Goal: Task Accomplishment & Management: Use online tool/utility

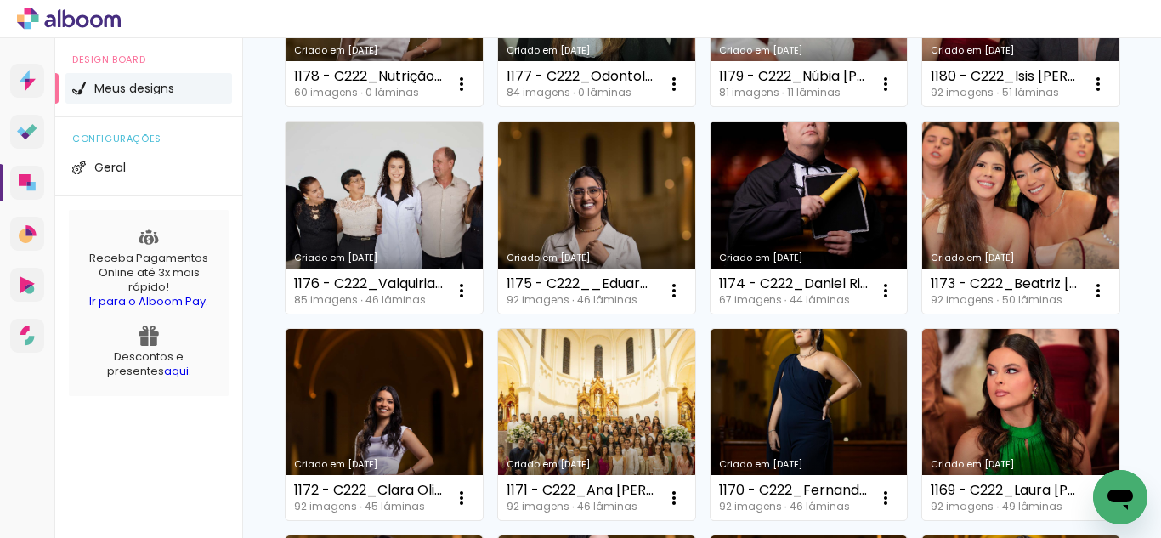
scroll to position [425, 0]
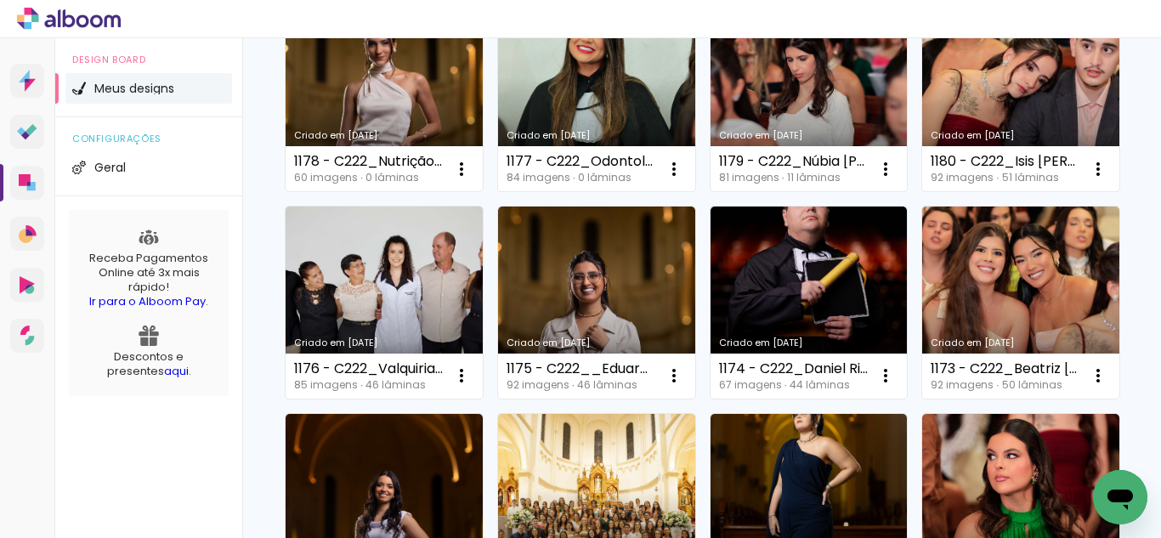
click at [711, 192] on link "Criado em [DATE]" at bounding box center [809, 96] width 197 height 192
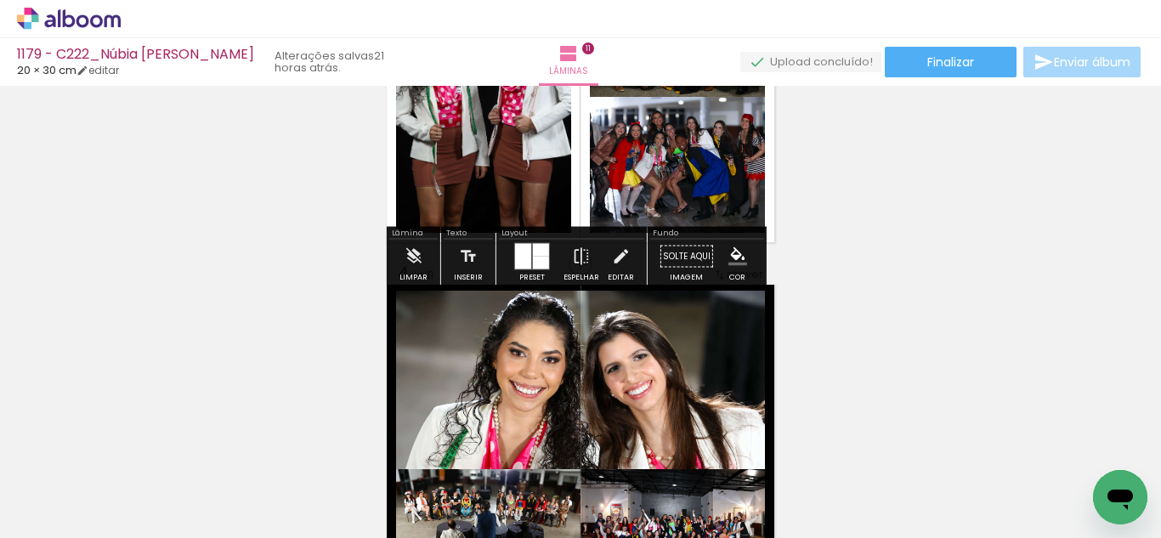
scroll to position [680, 0]
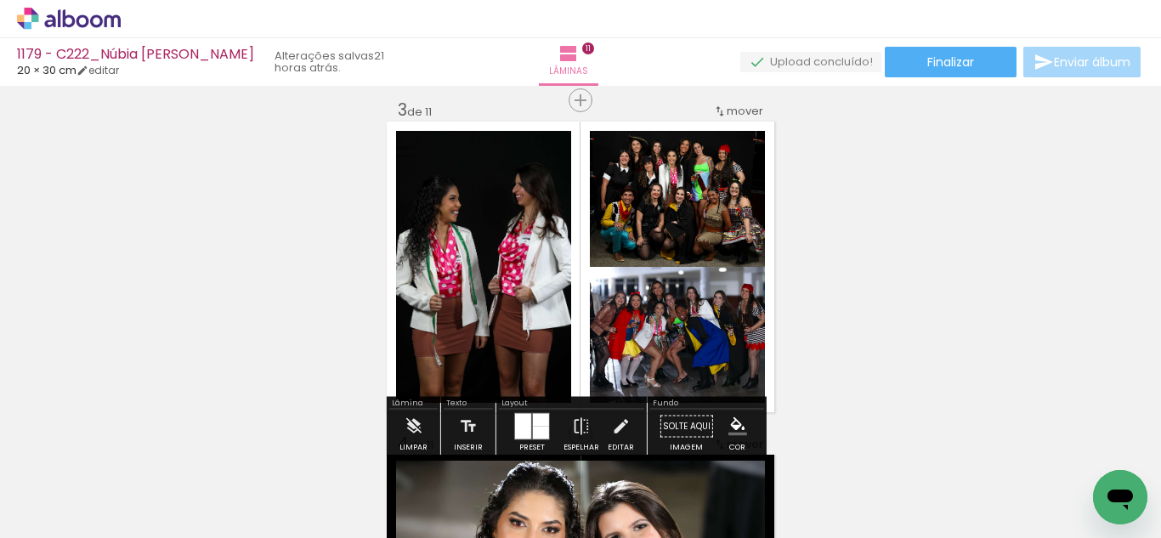
click at [739, 418] on iron-icon "color picker" at bounding box center [738, 426] width 19 height 19
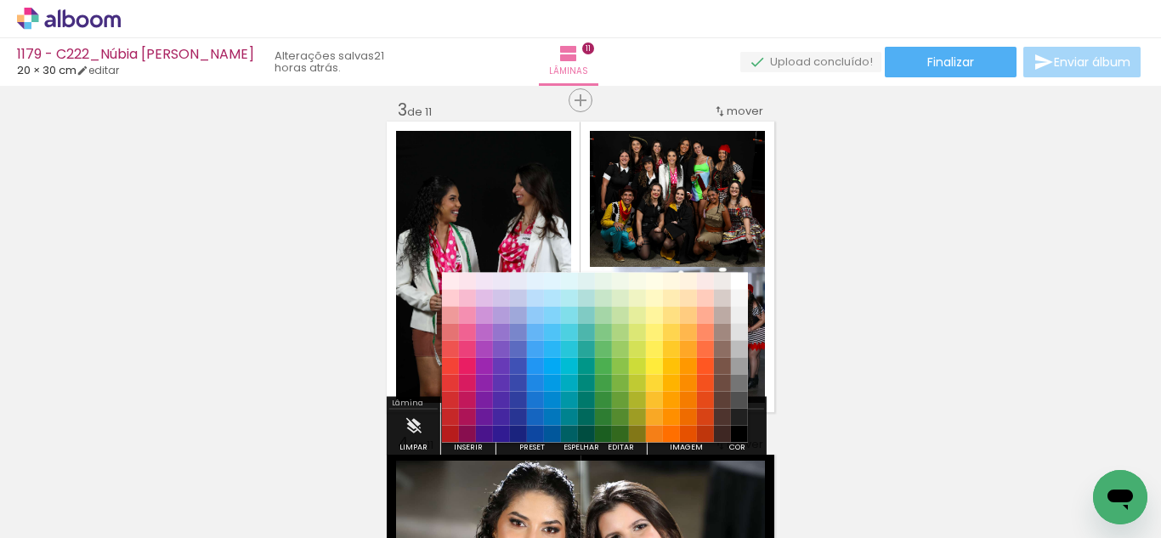
click at [740, 414] on paper-item "#212121" at bounding box center [739, 417] width 17 height 17
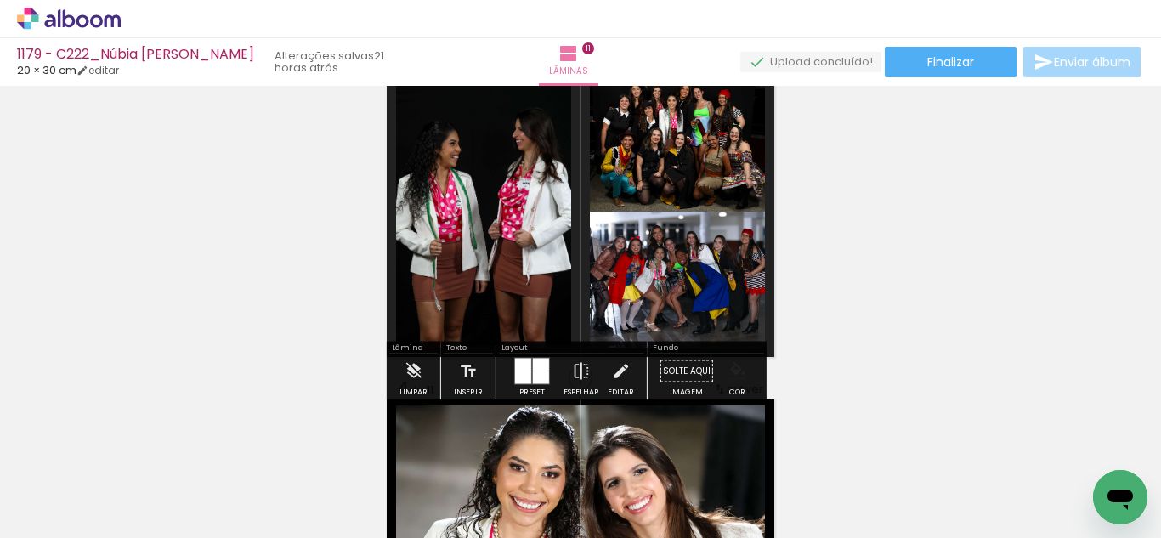
scroll to position [765, 0]
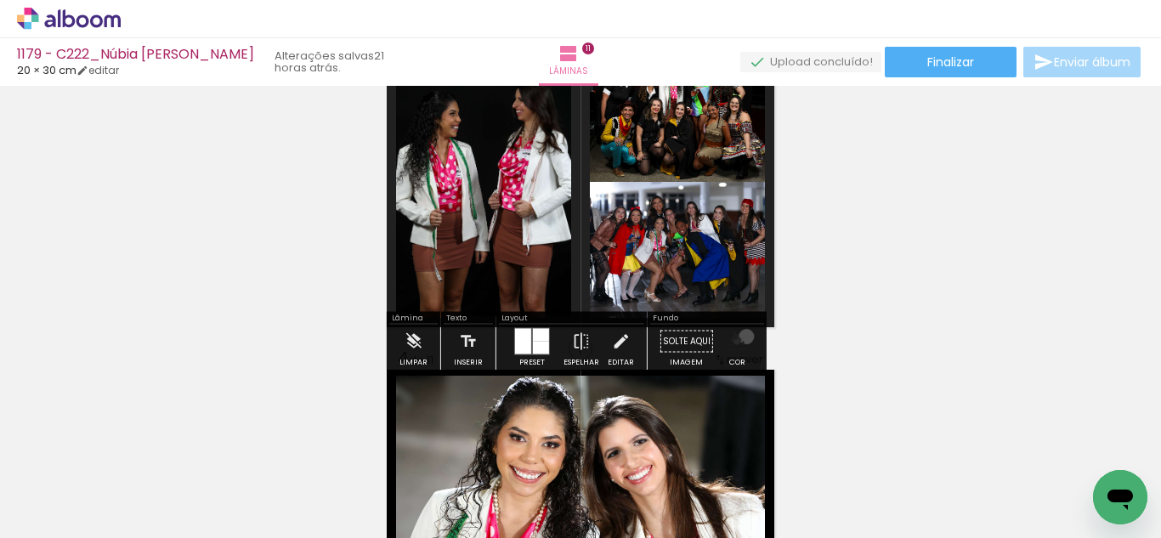
click at [741, 337] on iron-icon "color picker" at bounding box center [738, 341] width 19 height 19
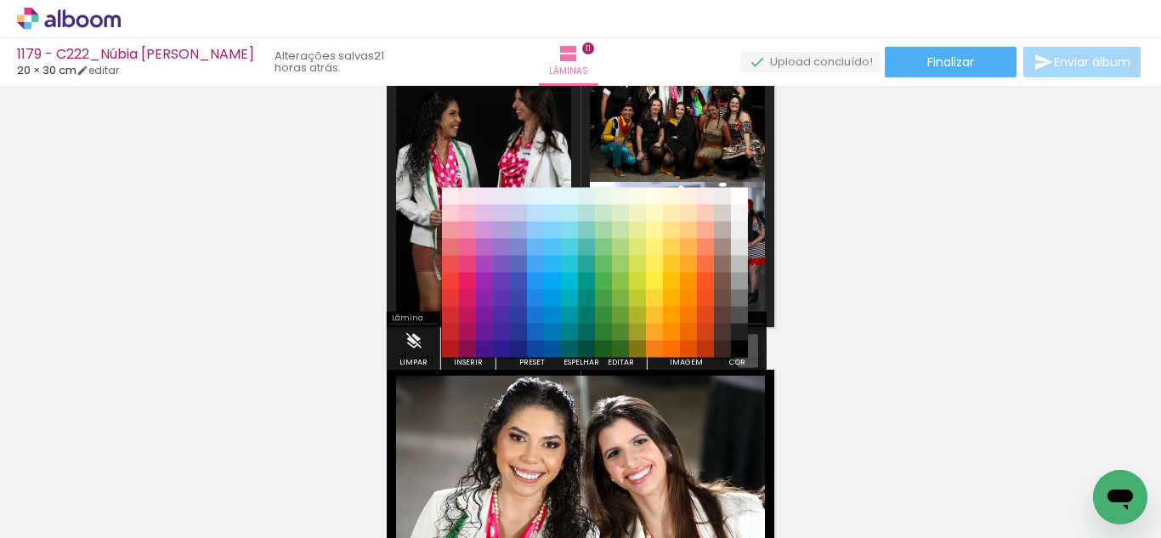
click at [747, 354] on paper-item "#000000" at bounding box center [739, 349] width 17 height 17
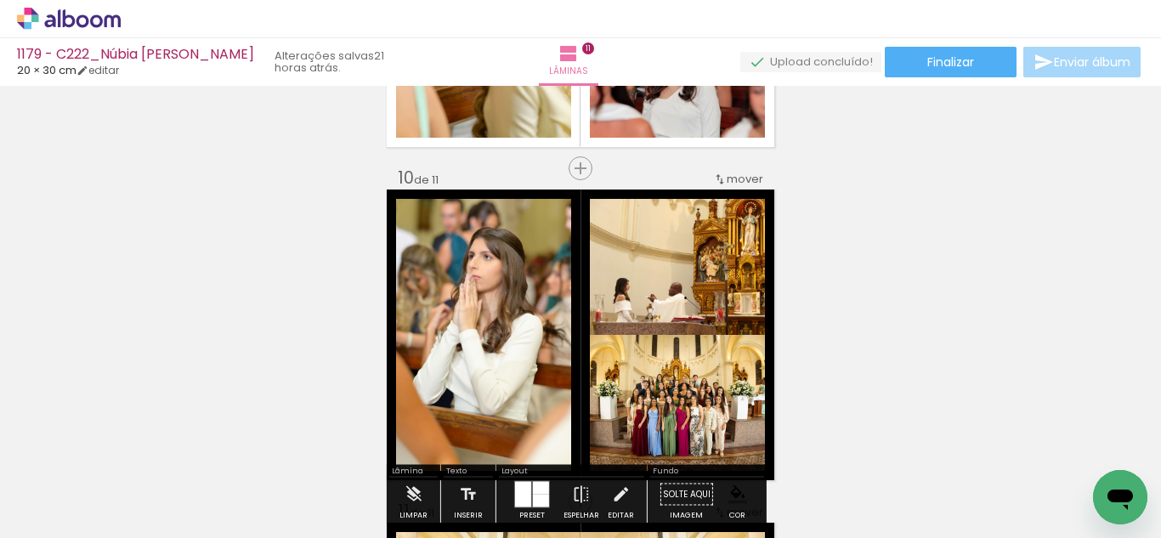
scroll to position [2891, 0]
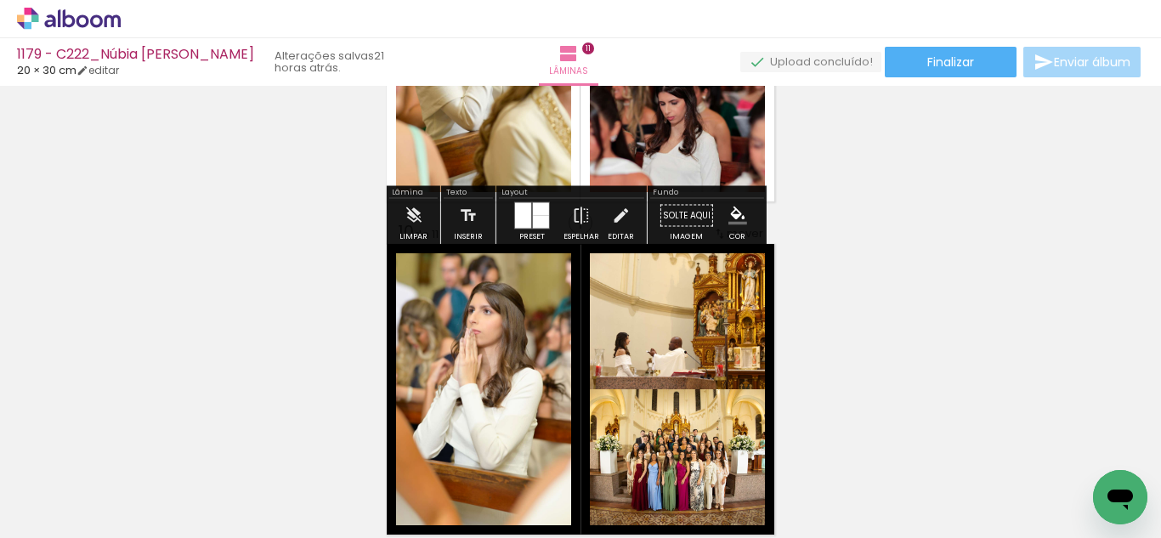
click at [735, 219] on iron-icon "color picker" at bounding box center [738, 216] width 19 height 19
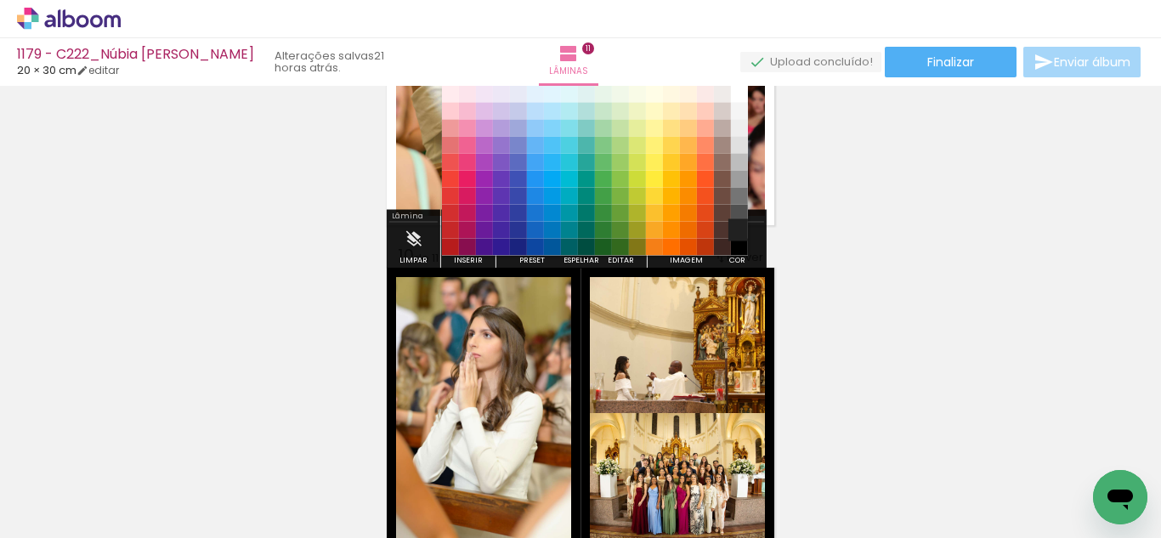
click at [734, 229] on paper-item "#212121" at bounding box center [739, 230] width 17 height 17
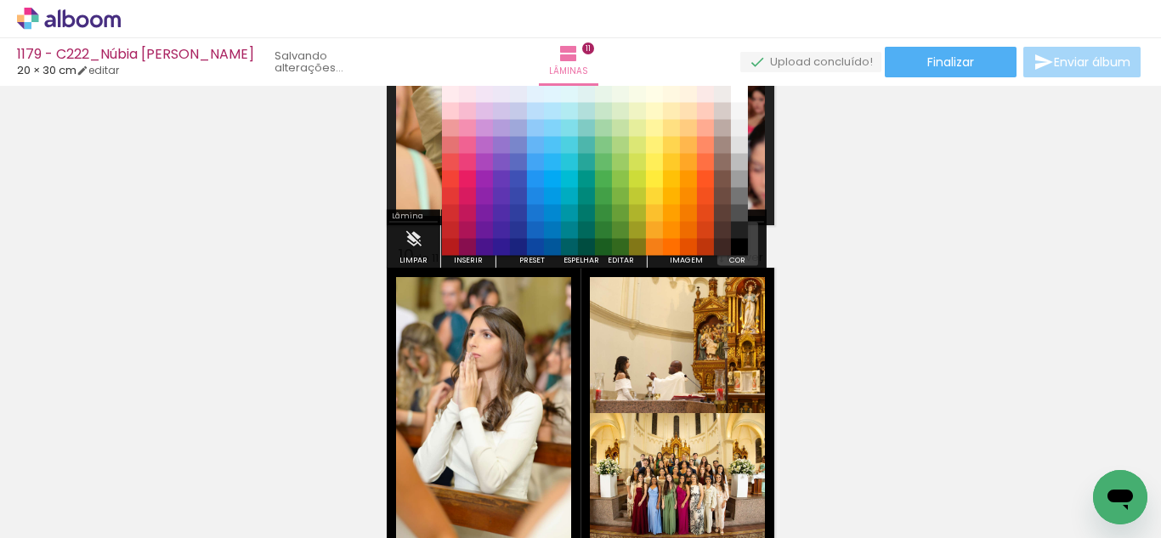
click at [734, 241] on iron-icon "color picker" at bounding box center [738, 239] width 19 height 19
click at [738, 247] on paper-item "#000000" at bounding box center [739, 247] width 17 height 17
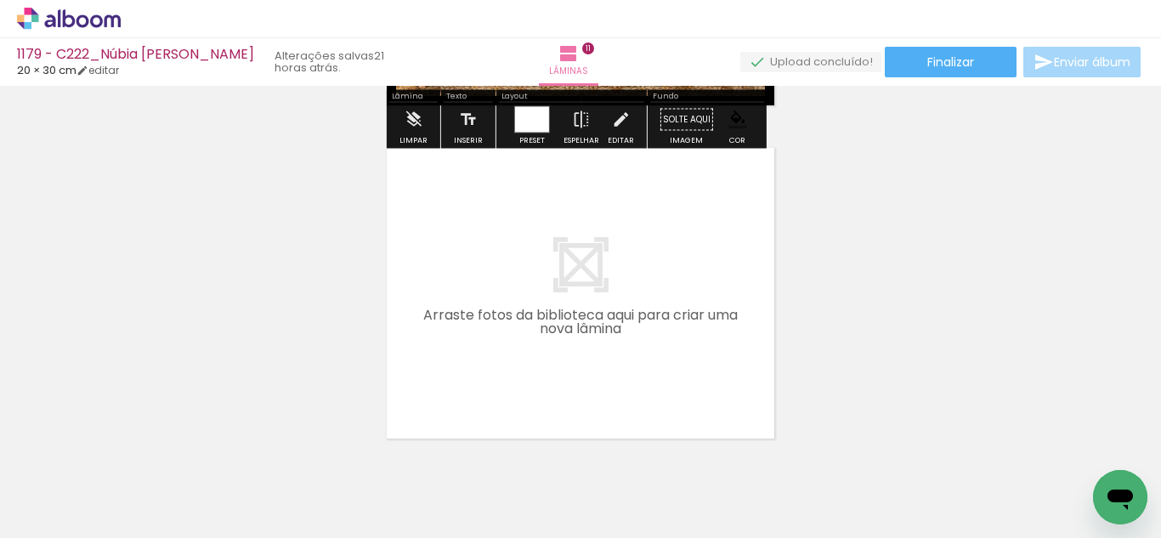
scroll to position [3720, 0]
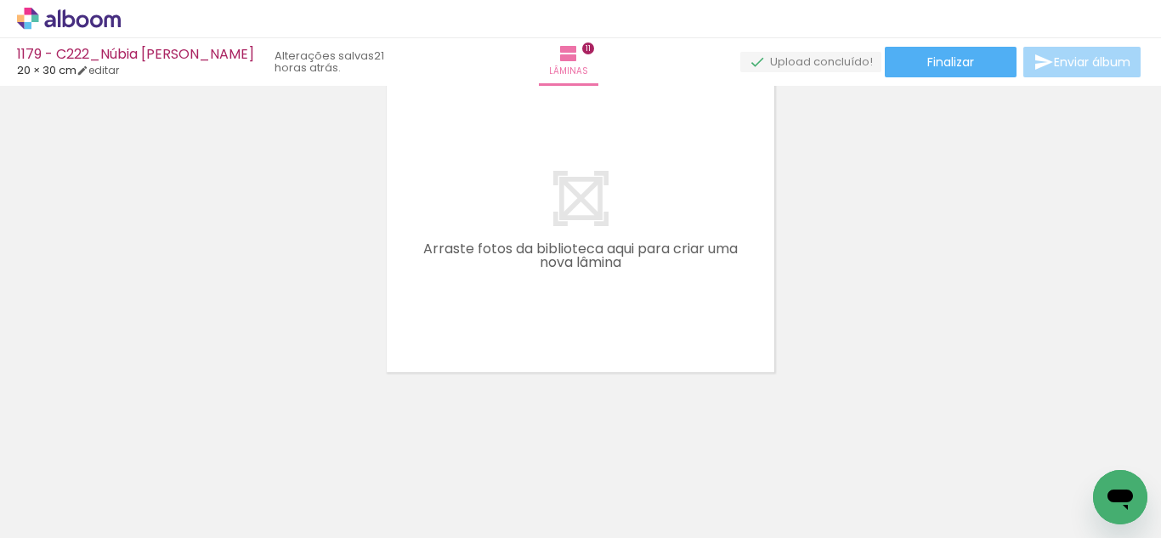
click at [80, 485] on input "Todas as fotos" at bounding box center [47, 487] width 65 height 14
click at [88, 482] on paper-item "Não utilizadas" at bounding box center [55, 481] width 88 height 14
type input "Não utilizadas"
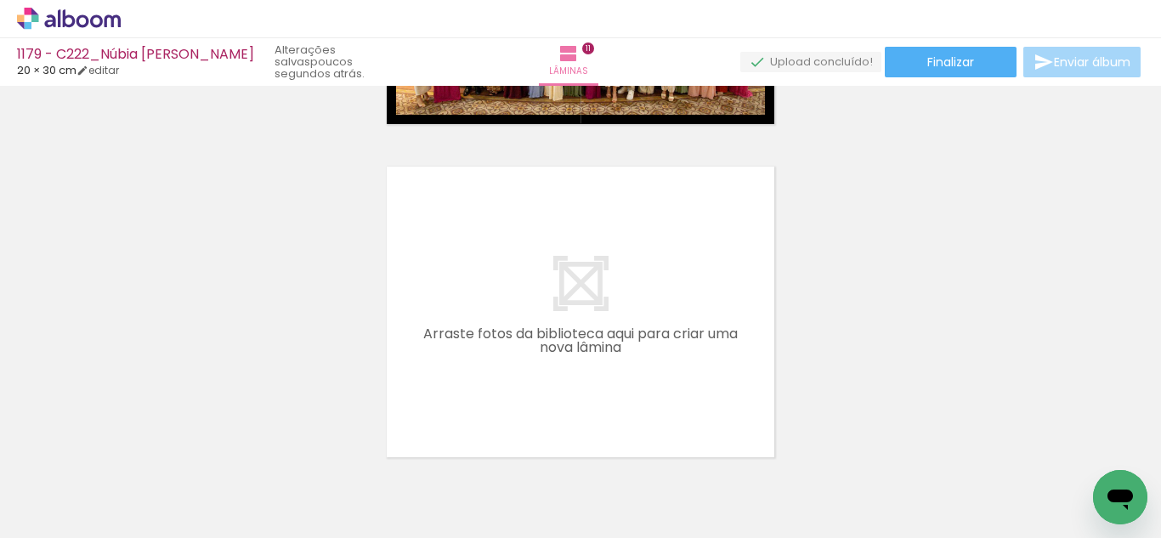
scroll to position [0, 1561]
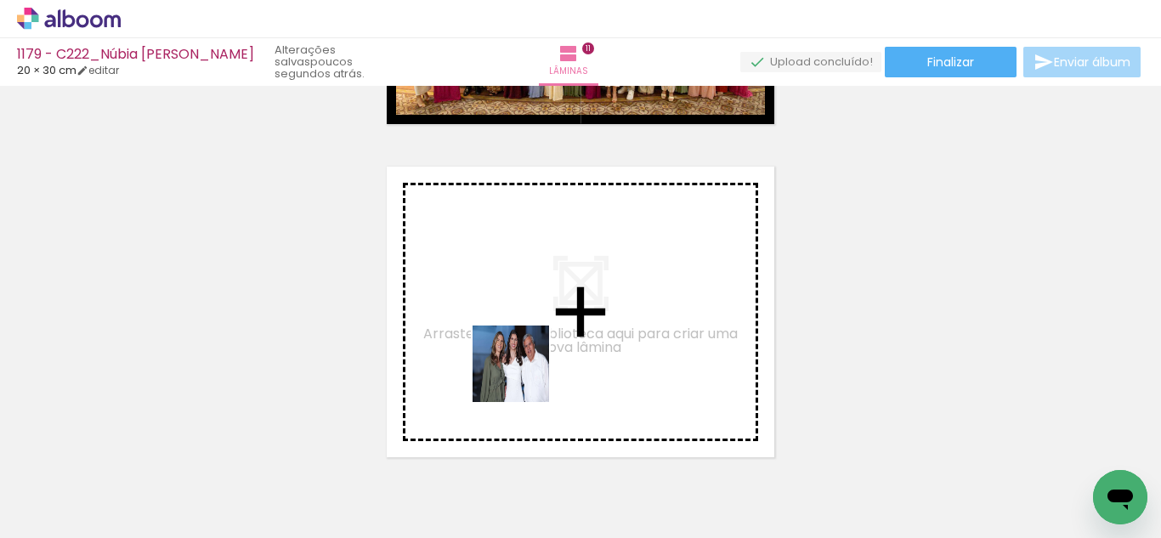
drag, startPoint x: 448, startPoint y: 496, endPoint x: 526, endPoint y: 372, distance: 146.7
click at [526, 372] on quentale-workspace at bounding box center [580, 269] width 1161 height 538
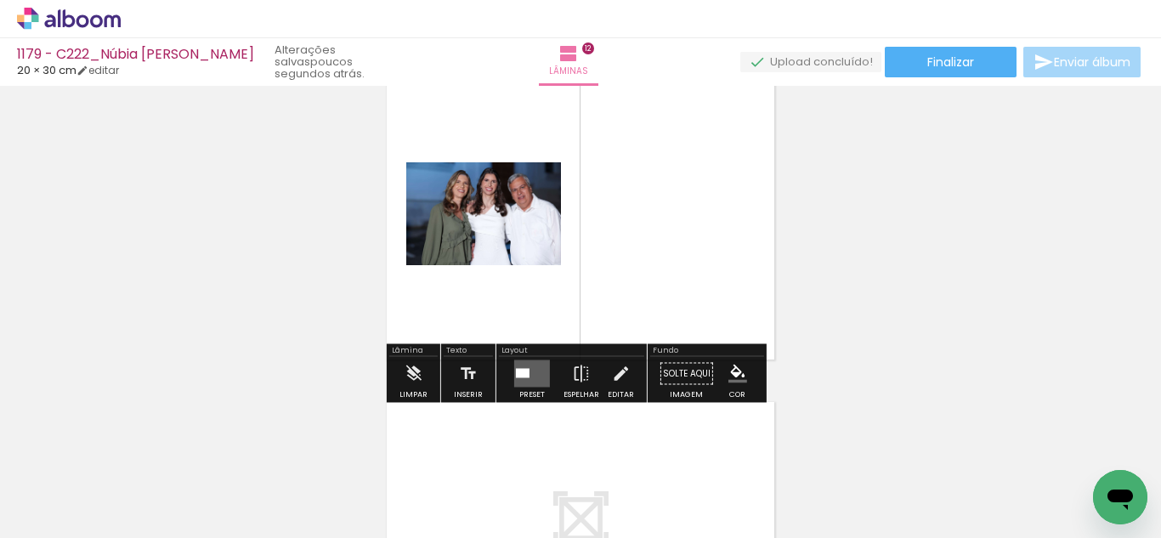
scroll to position [3773, 0]
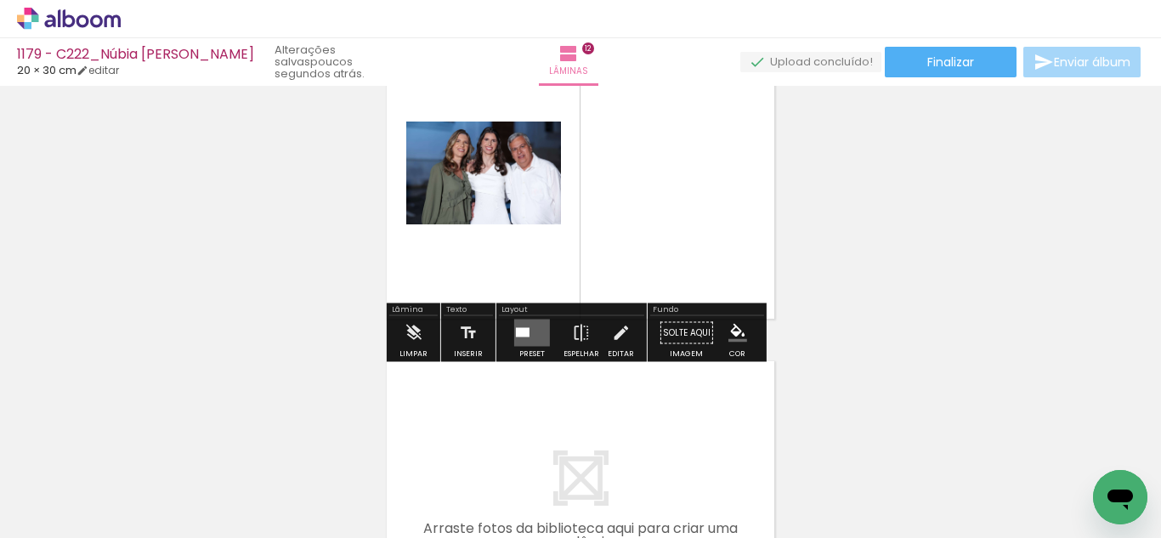
click at [531, 315] on div "Layout" at bounding box center [571, 311] width 145 height 10
click at [528, 322] on quentale-layouter at bounding box center [532, 333] width 36 height 27
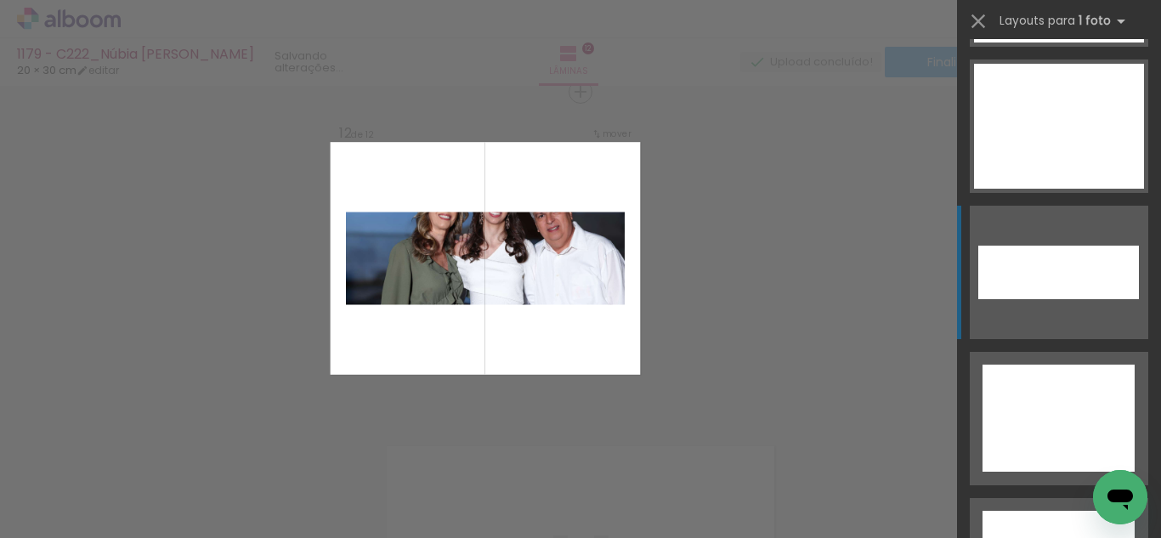
scroll to position [7874, 0]
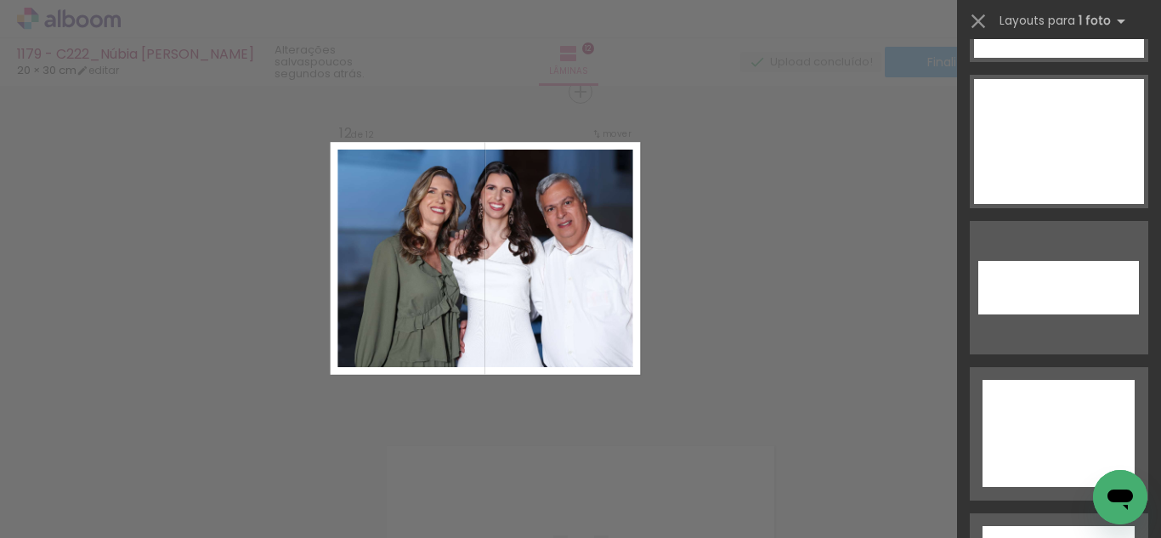
drag, startPoint x: 1041, startPoint y: 142, endPoint x: 881, endPoint y: 195, distance: 169.1
click at [1042, 140] on div at bounding box center [1059, 141] width 170 height 125
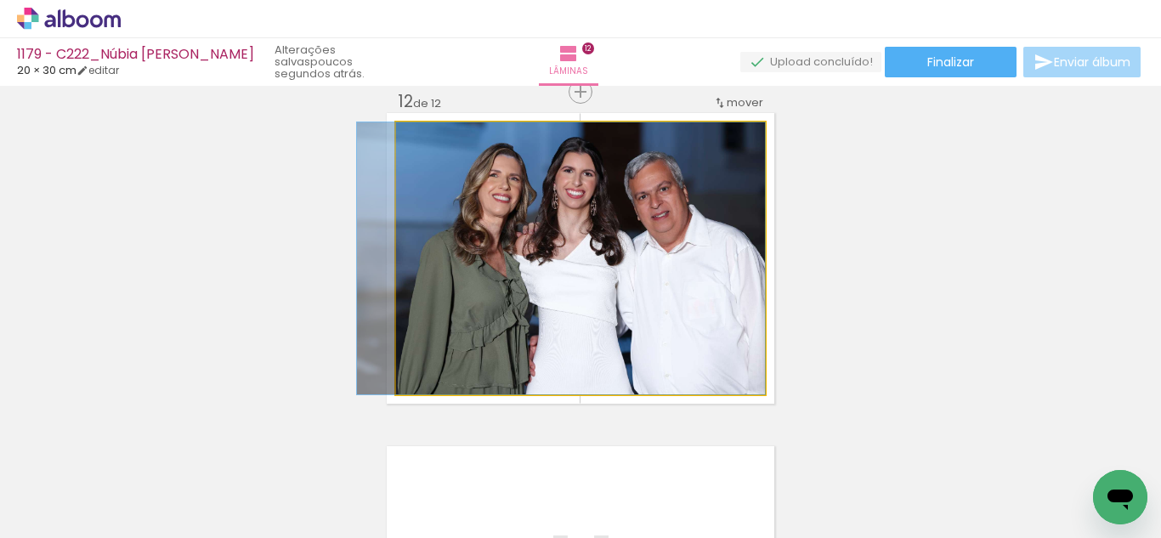
drag, startPoint x: 593, startPoint y: 298, endPoint x: 568, endPoint y: 315, distance: 29.5
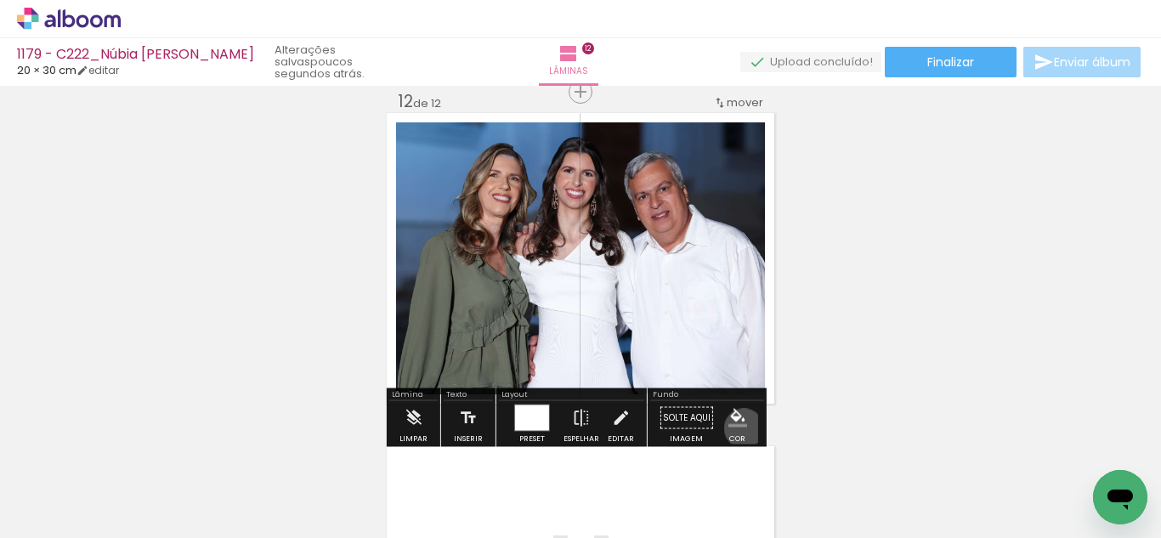
click at [738, 428] on paper-menu-button "#ffebee #ffcdd2 #ef9a9a #e57373 #ef5350 #f44336 #e53935 #d32f2f #c62828 #b71c1c…" at bounding box center [738, 418] width 32 height 32
drag, startPoint x: 732, startPoint y: 421, endPoint x: 714, endPoint y: 424, distance: 18.2
click at [730, 422] on iron-icon "color picker" at bounding box center [738, 418] width 19 height 19
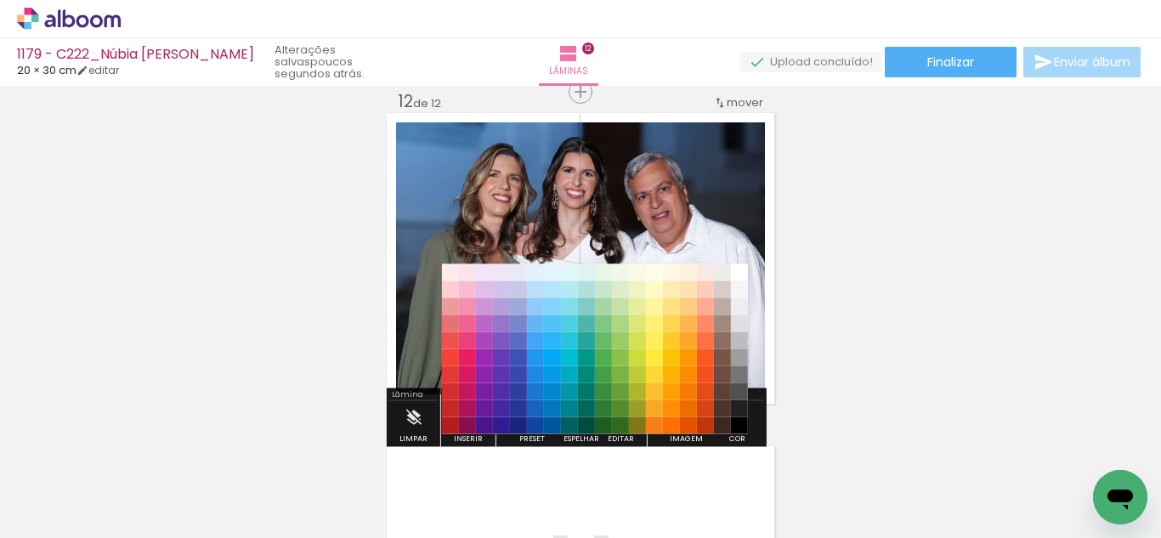
click at [736, 410] on paper-item "#212121" at bounding box center [739, 408] width 17 height 17
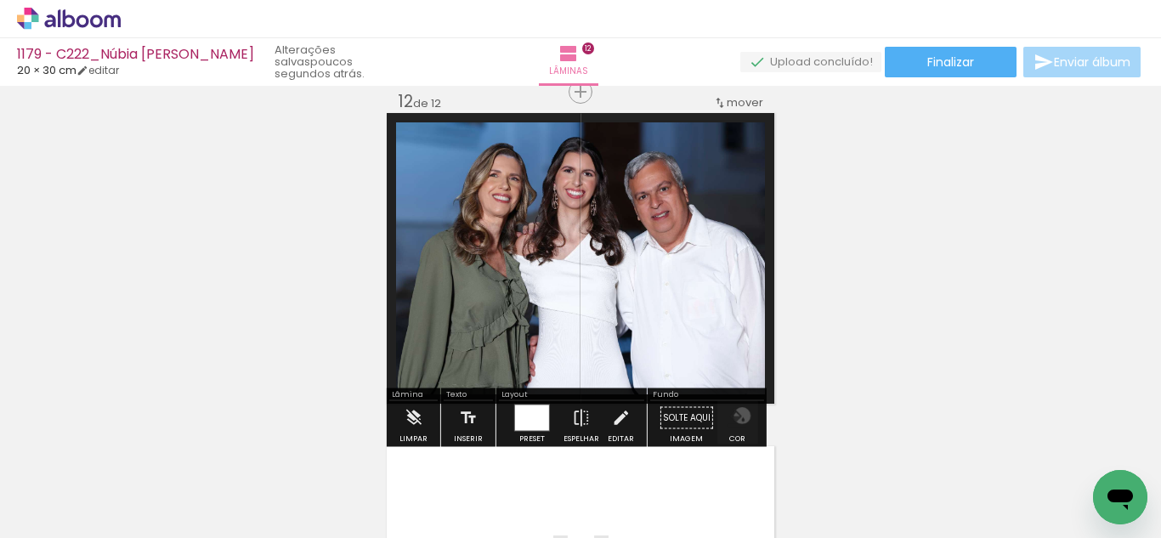
click at [736, 417] on iron-icon "color picker" at bounding box center [738, 418] width 19 height 19
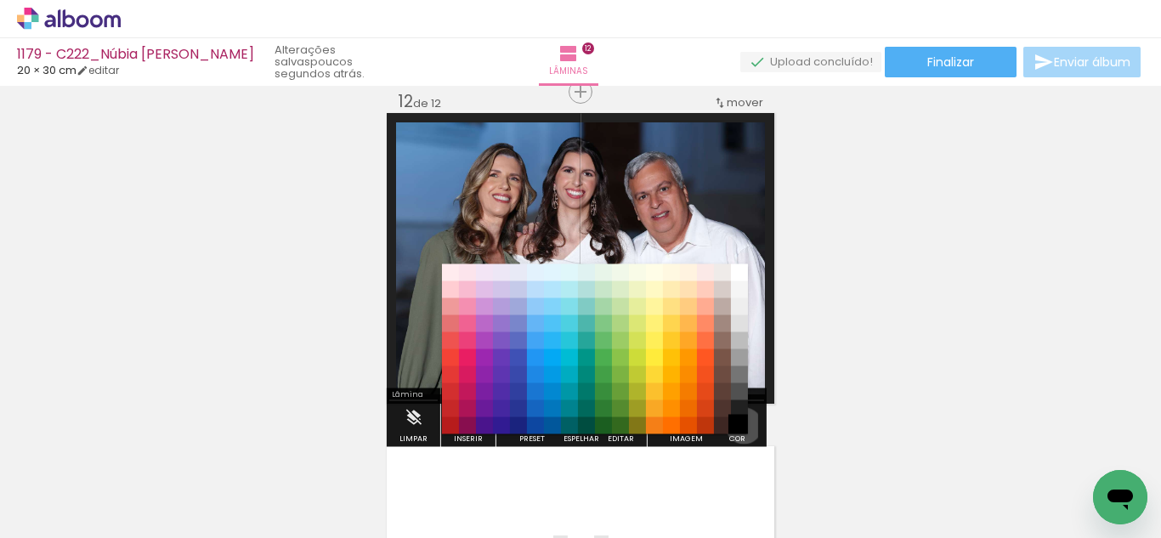
click at [738, 426] on paper-item "#000000" at bounding box center [739, 425] width 17 height 17
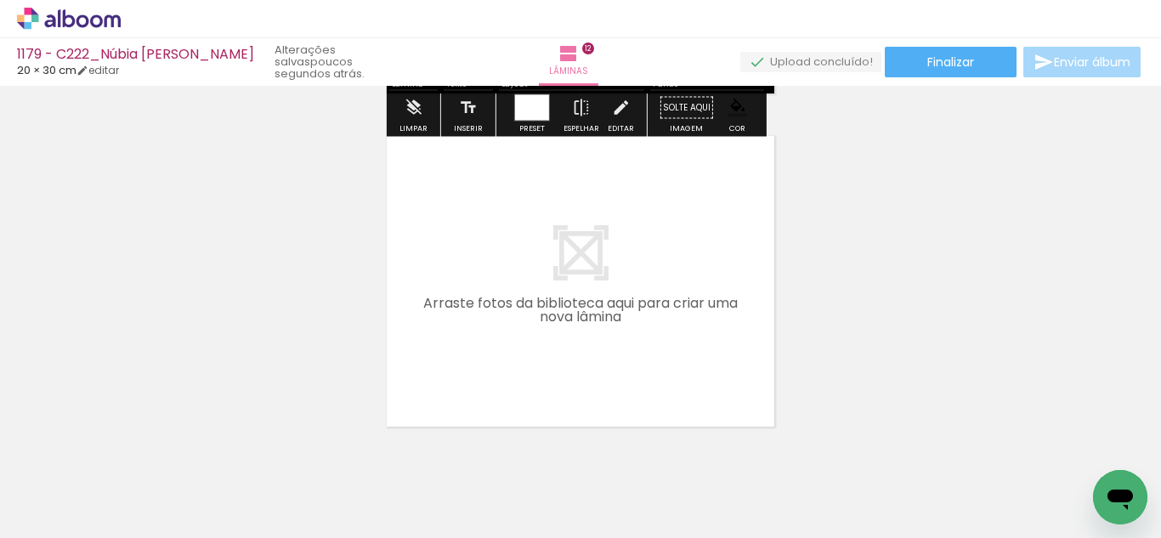
scroll to position [4028, 0]
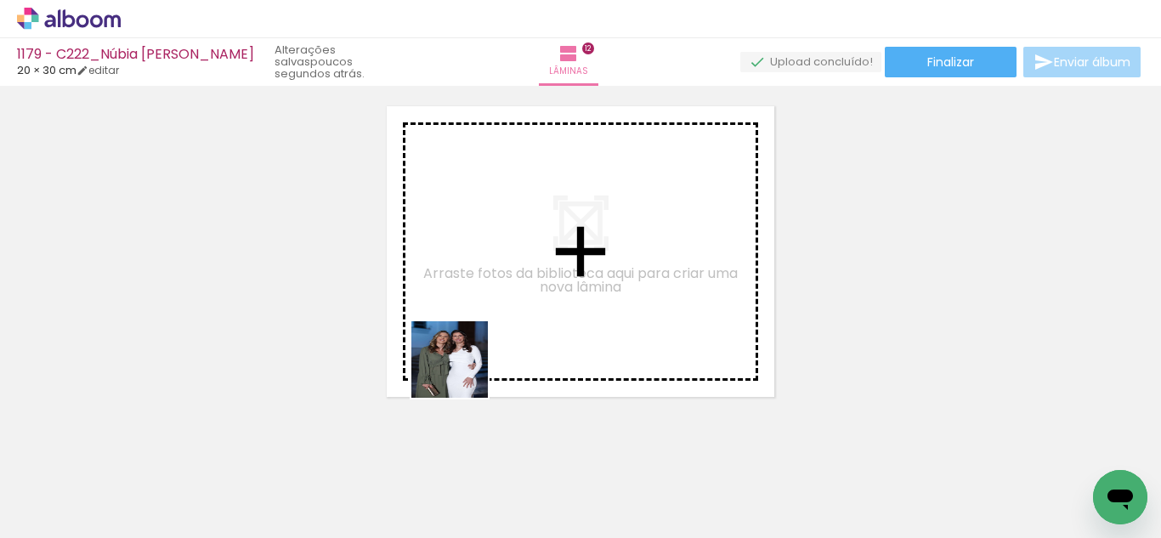
drag, startPoint x: 441, startPoint y: 496, endPoint x: 463, endPoint y: 372, distance: 125.1
click at [463, 372] on quentale-workspace at bounding box center [580, 269] width 1161 height 538
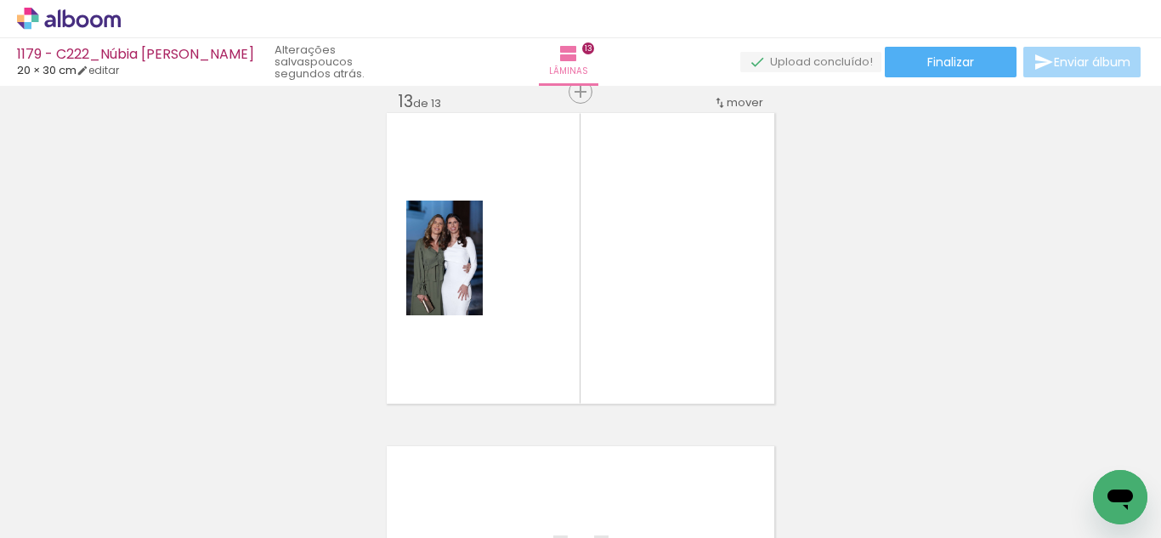
scroll to position [4021, 0]
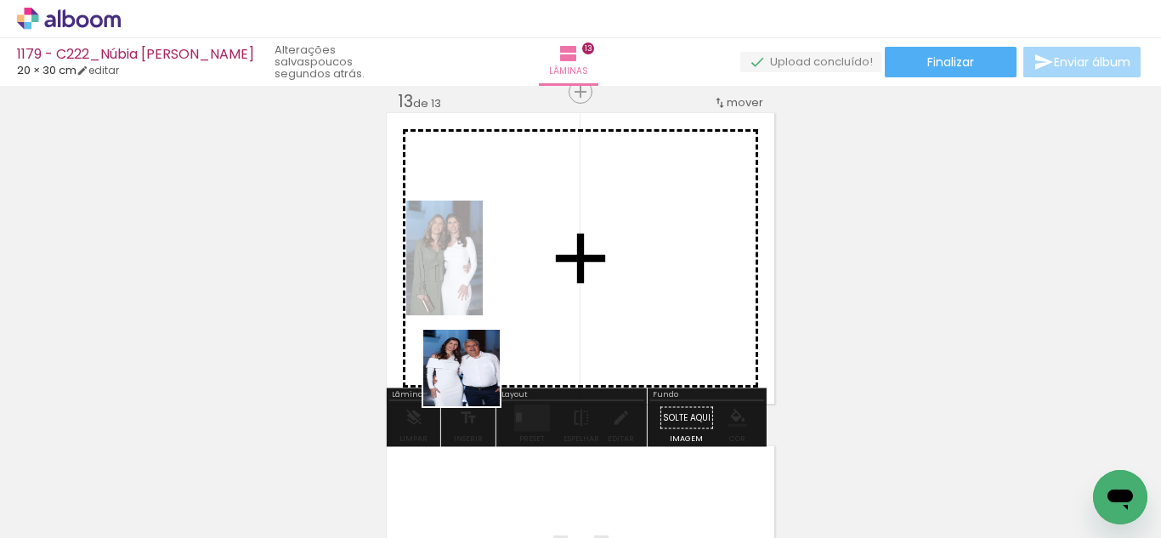
drag, startPoint x: 450, startPoint y: 463, endPoint x: 507, endPoint y: 394, distance: 90.0
click at [492, 321] on quentale-workspace at bounding box center [580, 269] width 1161 height 538
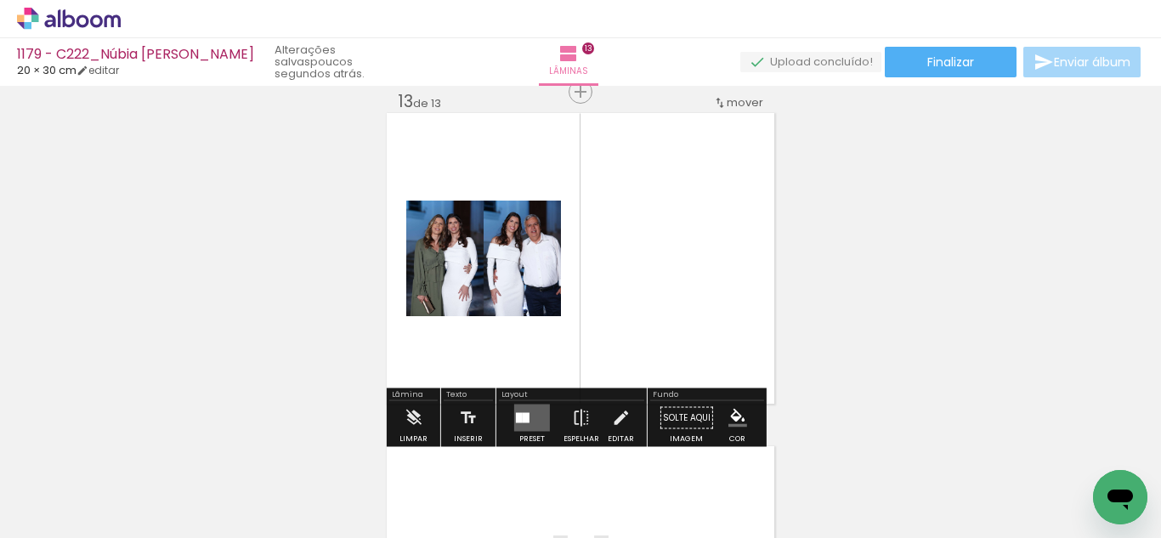
click at [519, 411] on quentale-layouter at bounding box center [532, 418] width 36 height 27
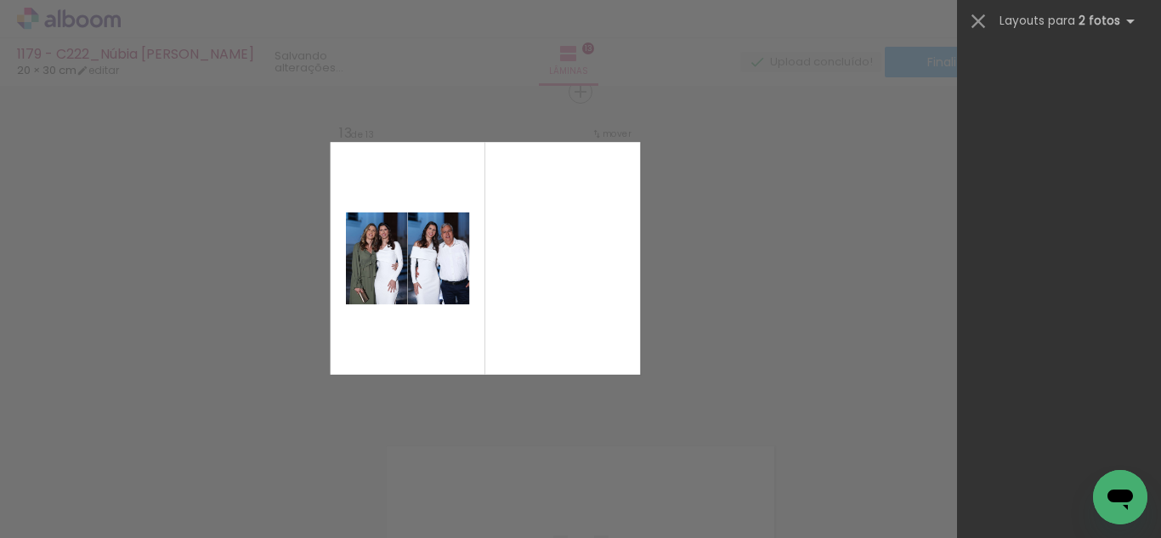
scroll to position [0, 0]
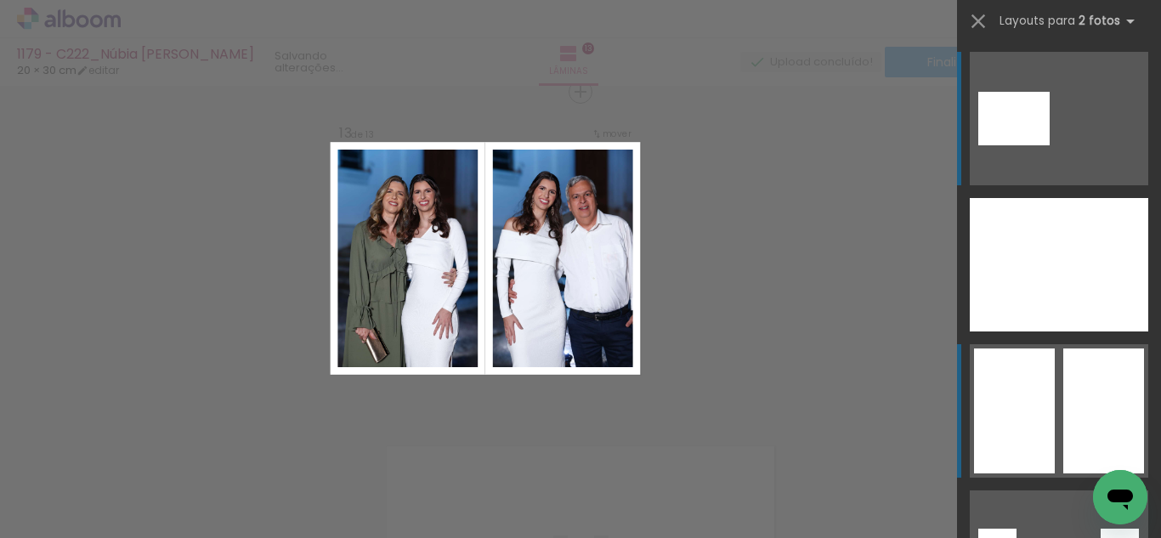
click at [1044, 376] on div at bounding box center [1014, 411] width 81 height 125
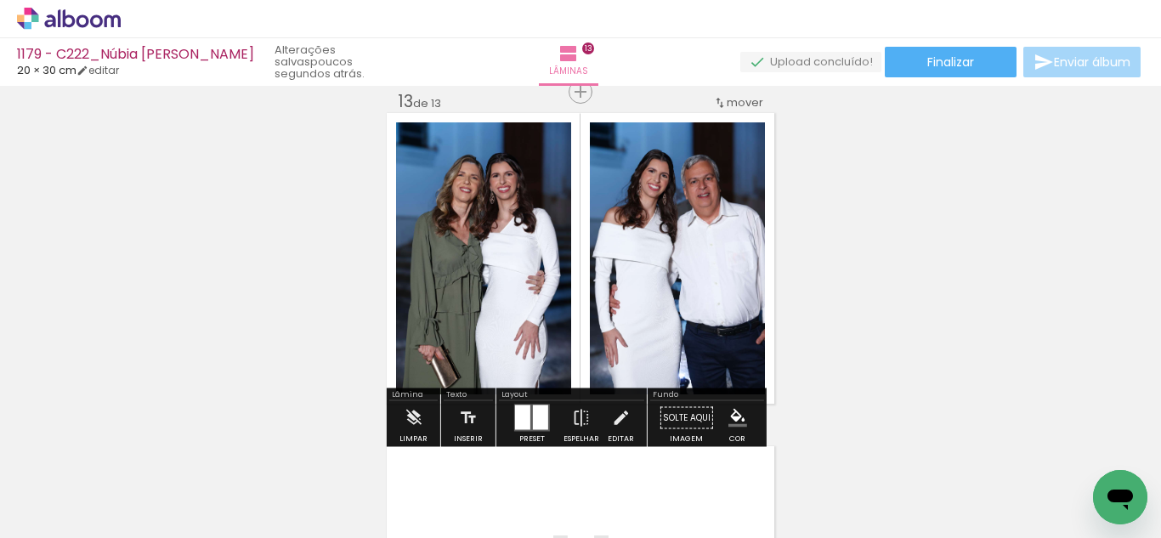
click at [740, 423] on iron-icon "color picker" at bounding box center [738, 418] width 19 height 19
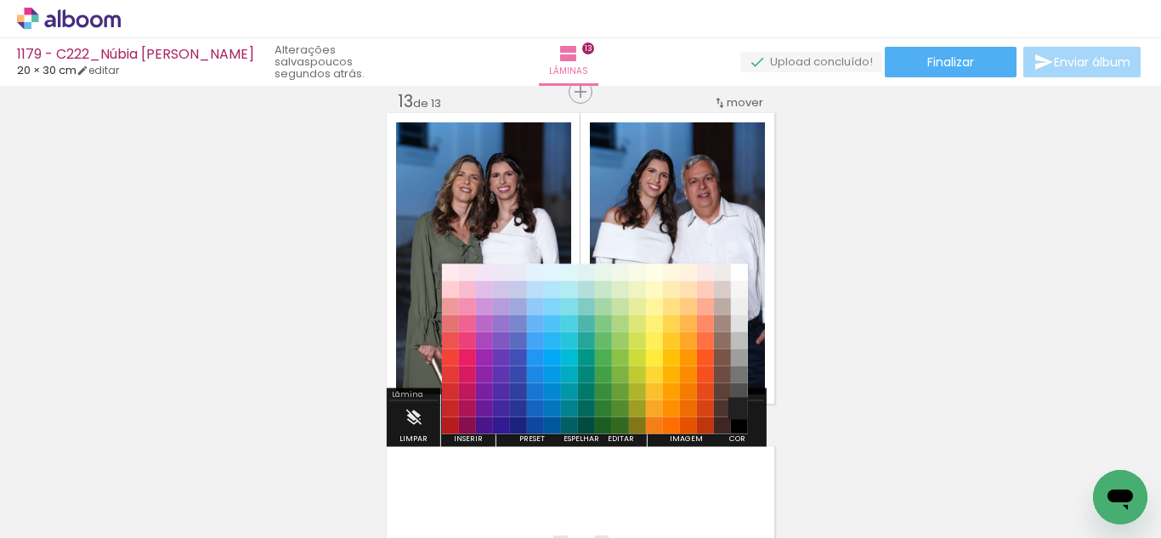
click at [735, 410] on paper-item "#212121" at bounding box center [739, 408] width 17 height 17
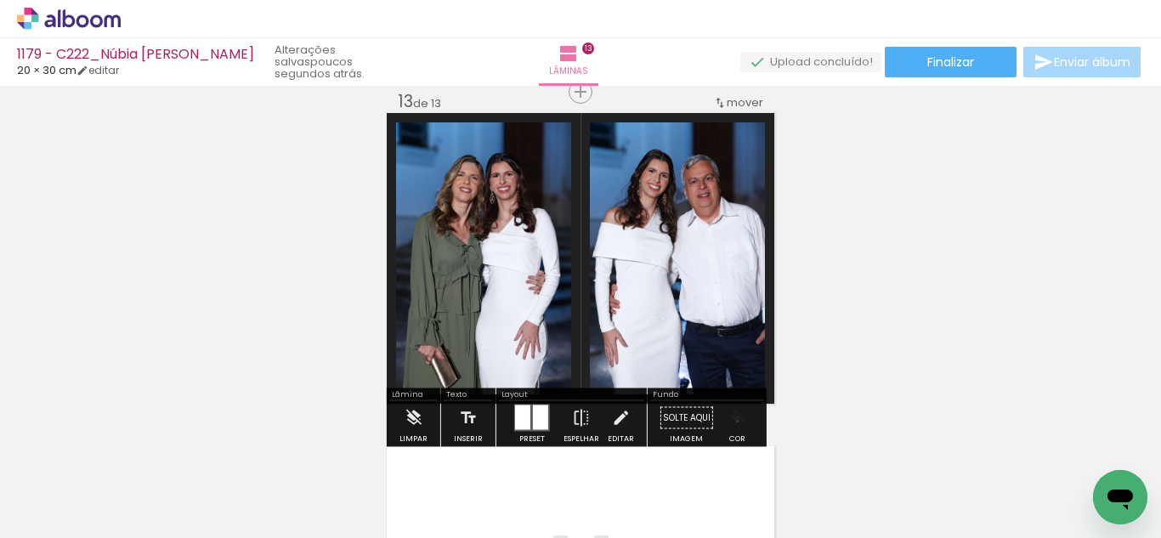
click at [731, 422] on iron-icon "color picker" at bounding box center [738, 418] width 19 height 19
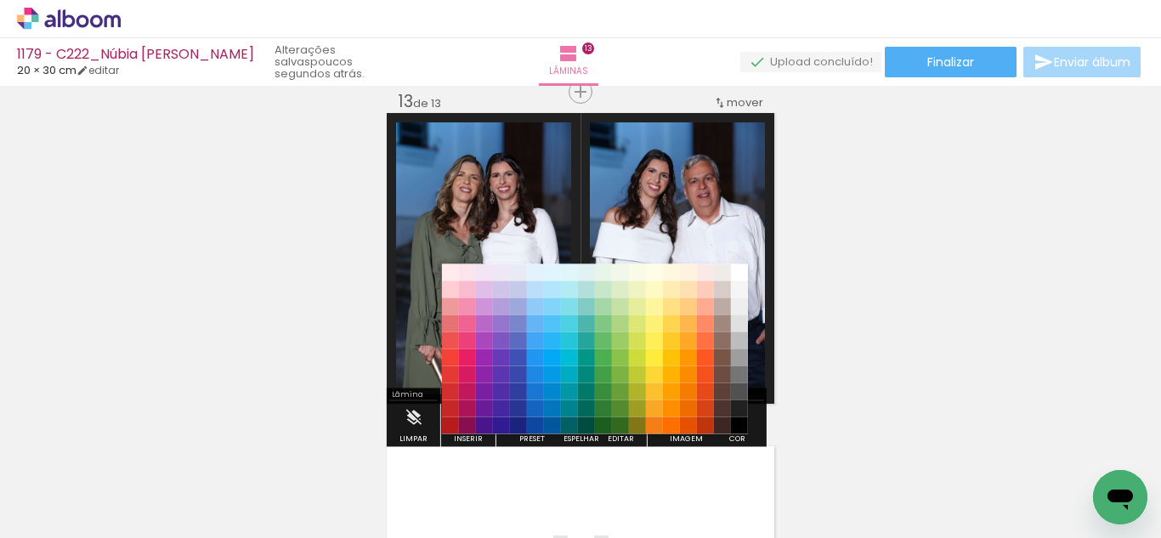
click at [735, 423] on paper-item "#000000" at bounding box center [739, 425] width 17 height 17
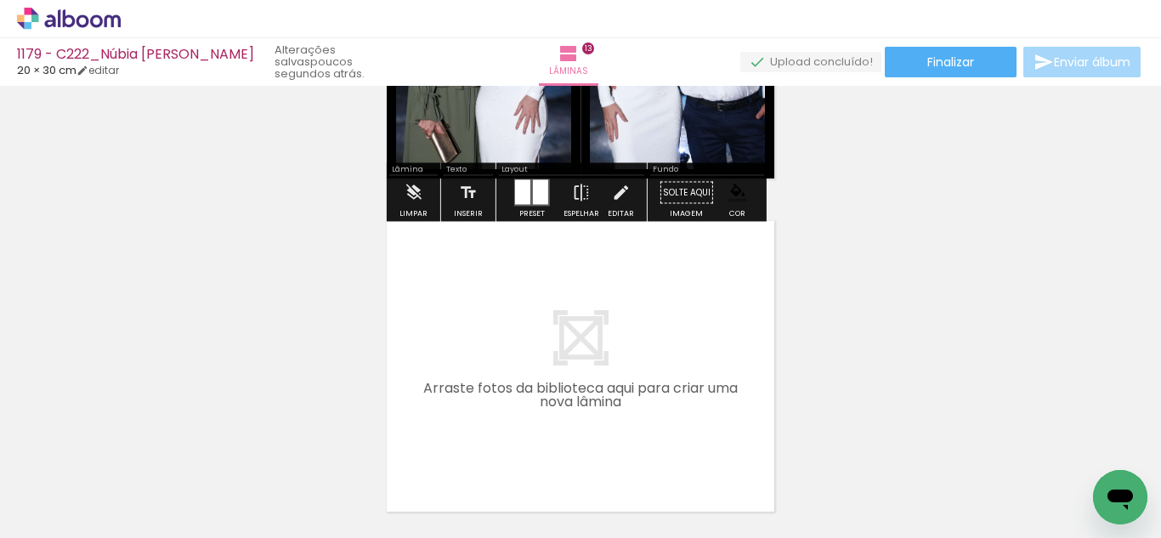
scroll to position [4276, 0]
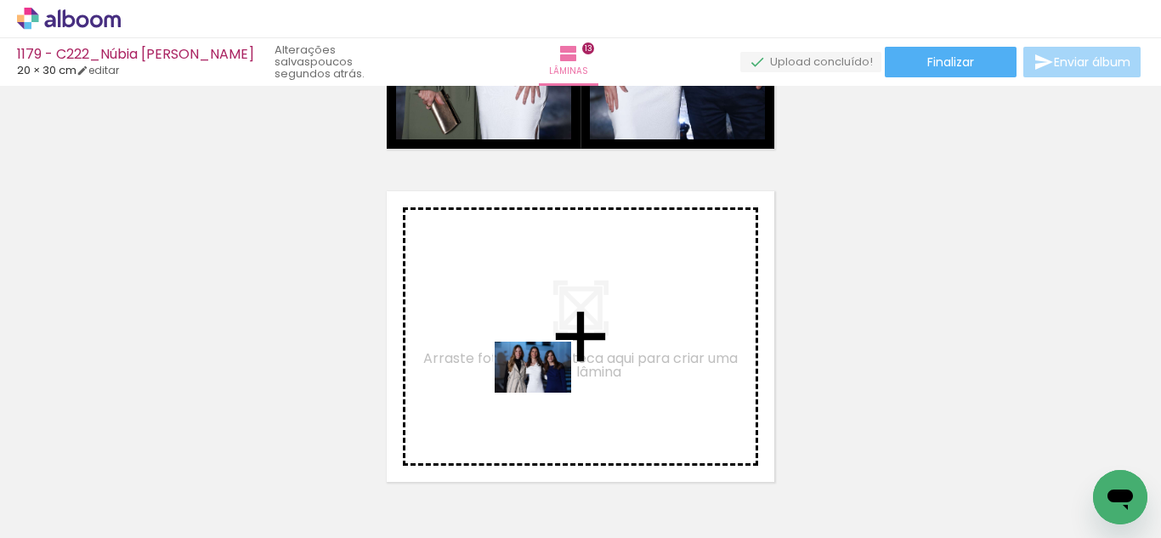
drag, startPoint x: 526, startPoint y: 494, endPoint x: 546, endPoint y: 393, distance: 103.0
click at [546, 393] on quentale-workspace at bounding box center [580, 269] width 1161 height 538
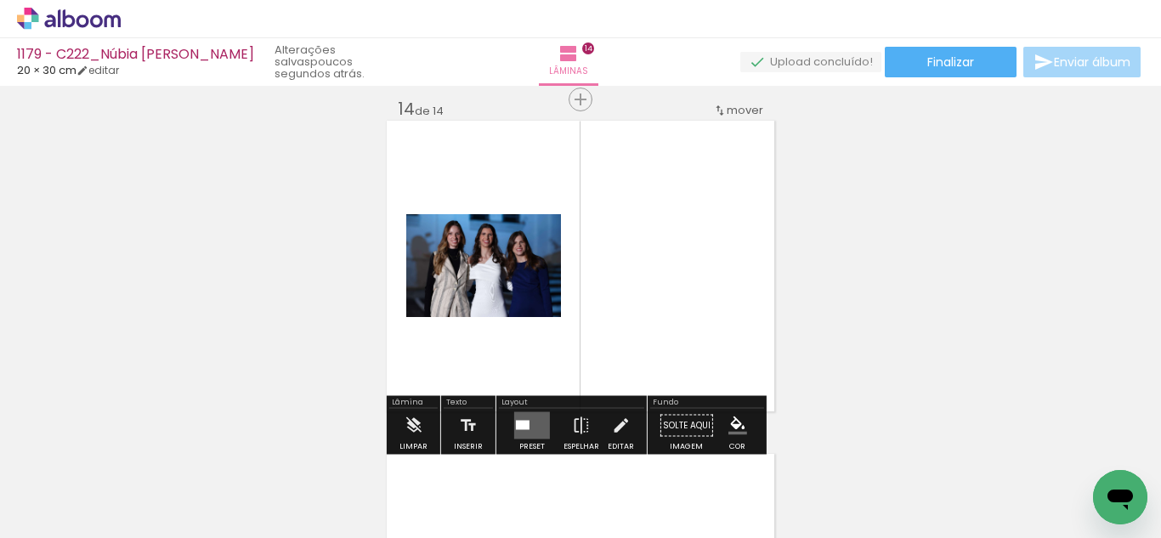
scroll to position [4355, 0]
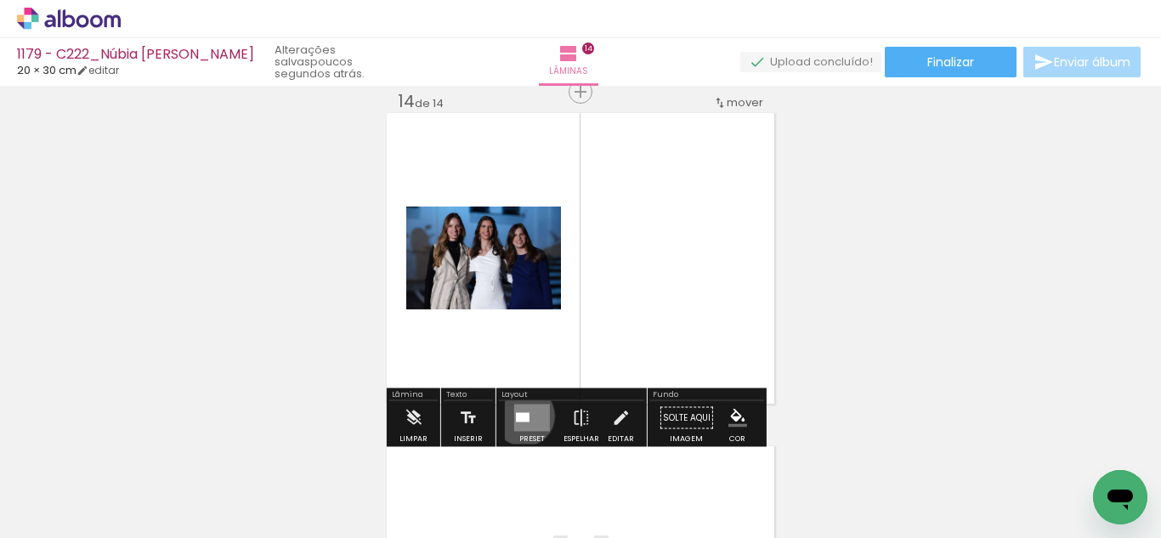
click at [526, 419] on quentale-layouter at bounding box center [532, 418] width 36 height 27
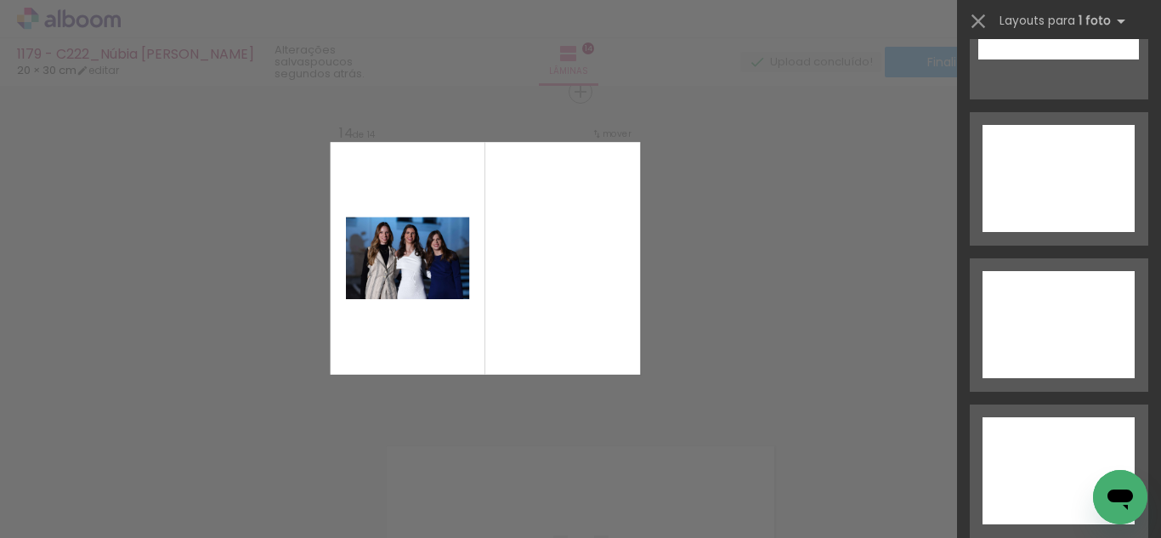
drag, startPoint x: 1155, startPoint y: 60, endPoint x: 31, endPoint y: 5, distance: 1124.4
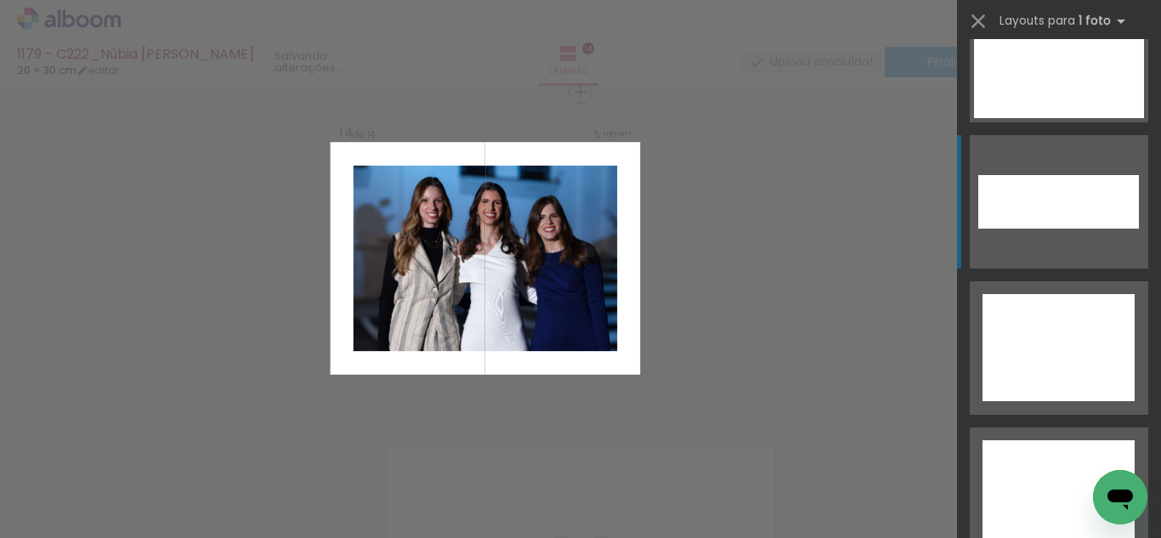
scroll to position [7959, 0]
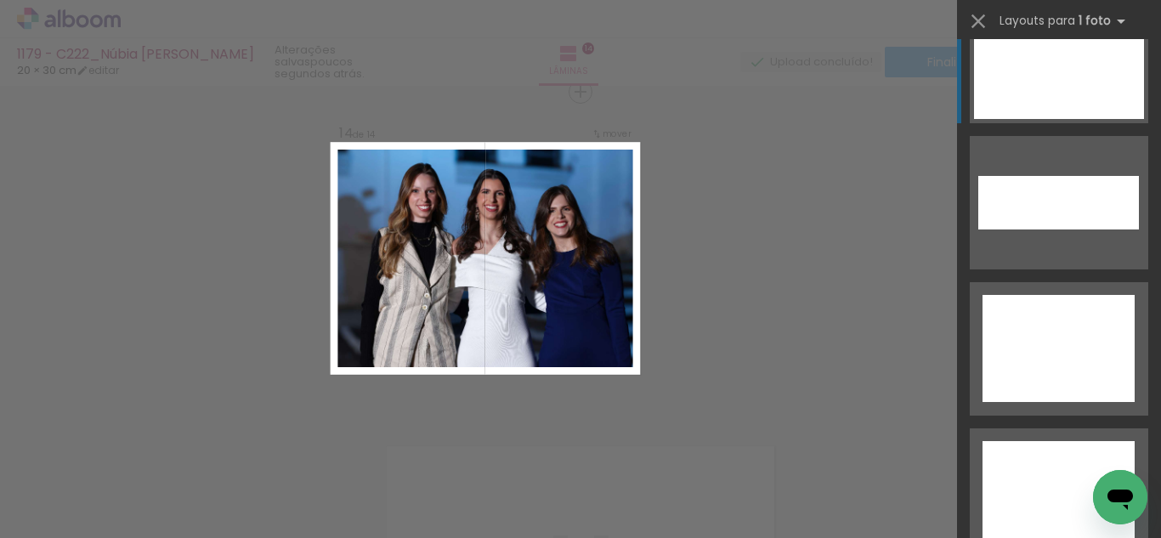
click at [1039, 80] on div at bounding box center [1059, 56] width 170 height 125
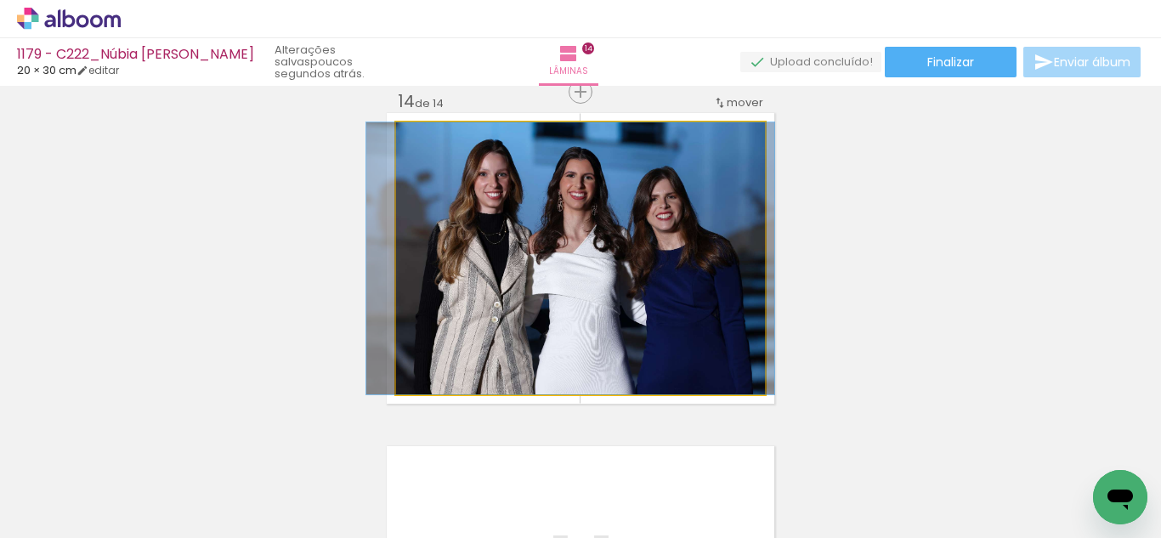
drag, startPoint x: 625, startPoint y: 360, endPoint x: 615, endPoint y: 349, distance: 14.4
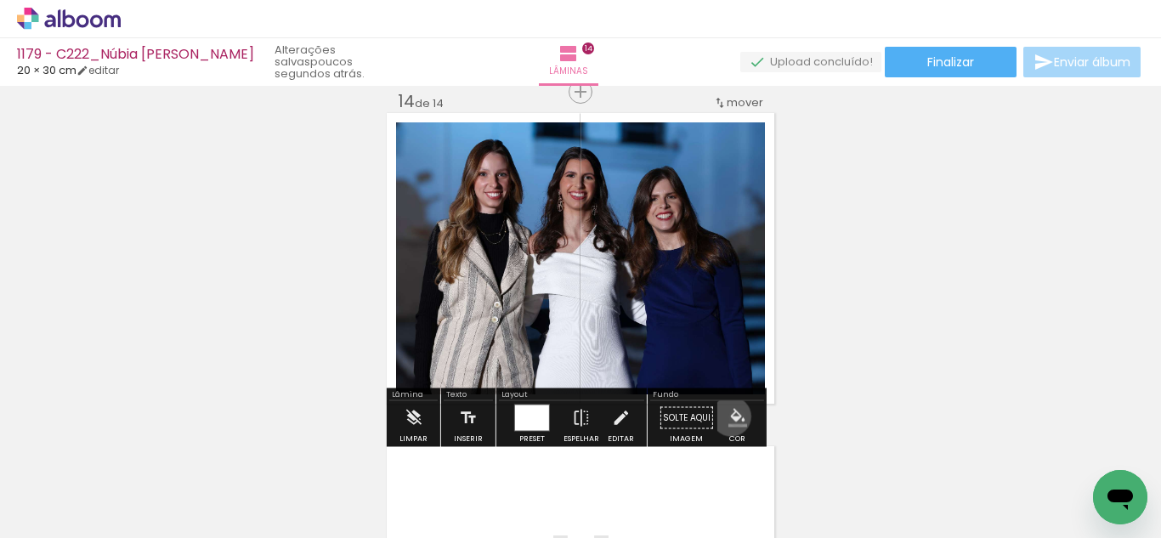
click at [729, 417] on iron-icon "color picker" at bounding box center [738, 418] width 19 height 19
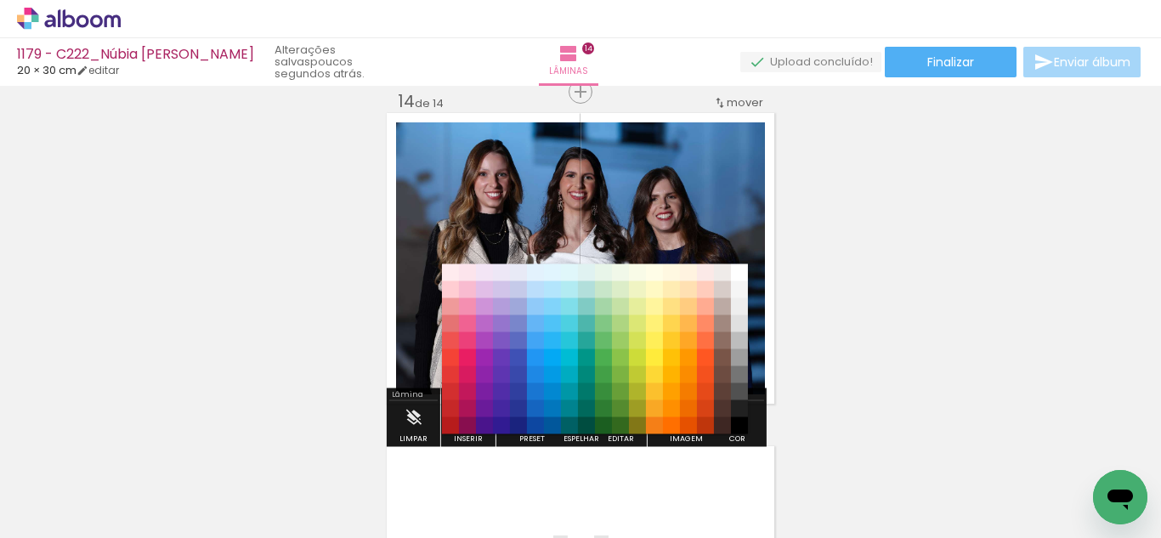
click at [729, 408] on paper-item "#4e342e" at bounding box center [722, 408] width 17 height 17
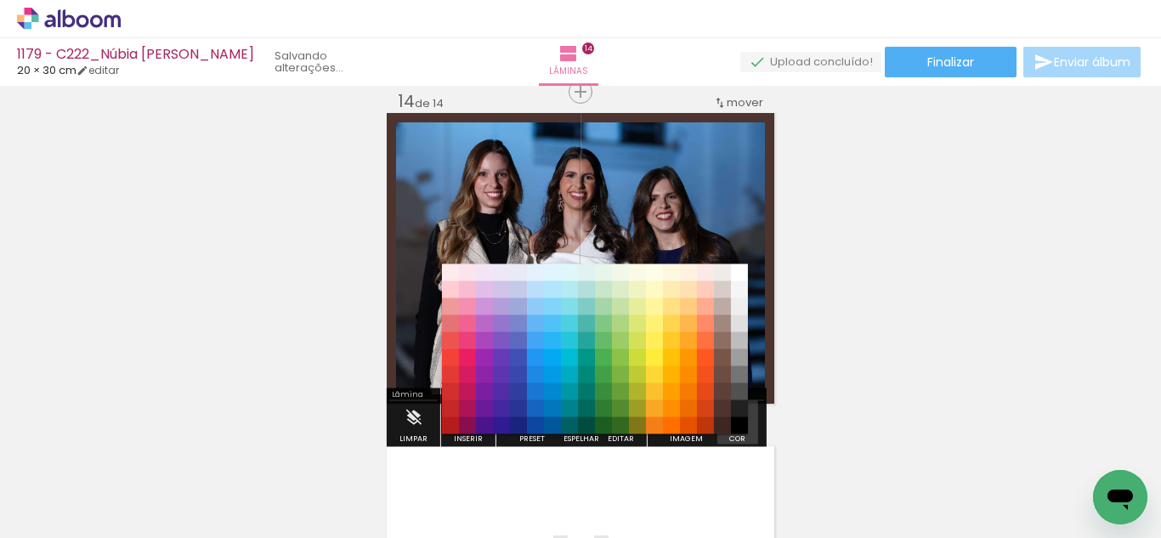
click at [735, 412] on iron-icon "color picker" at bounding box center [738, 418] width 19 height 19
click at [741, 423] on paper-item "#000000" at bounding box center [739, 425] width 17 height 17
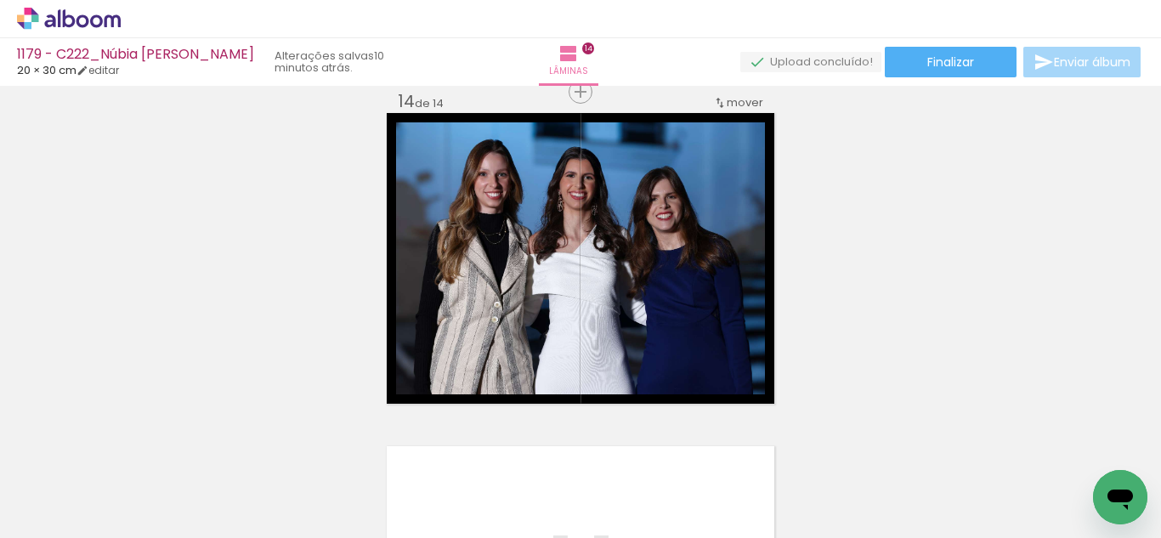
scroll to position [0, 1823]
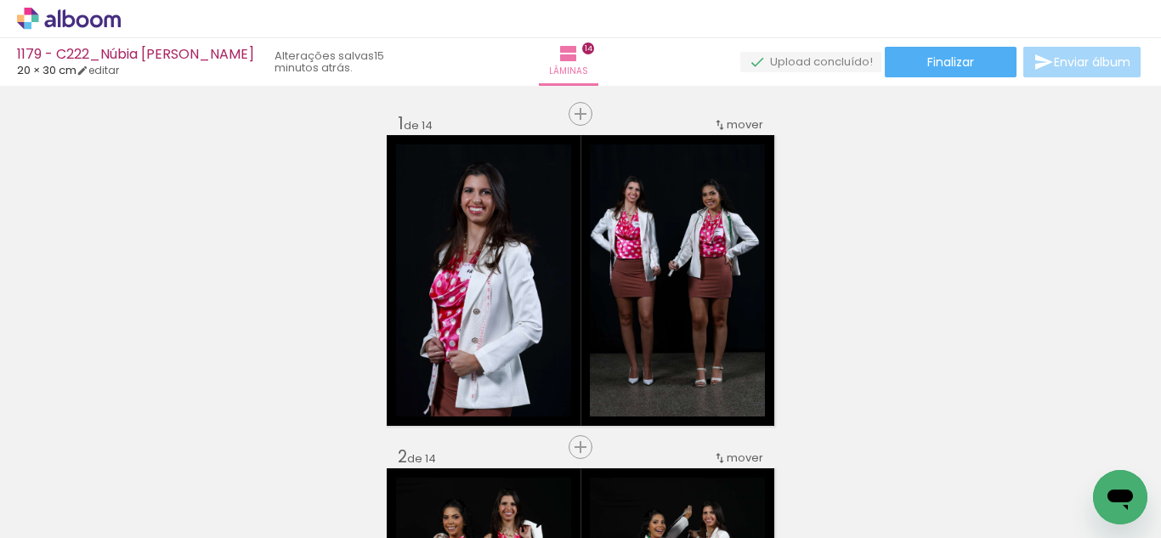
scroll to position [0, 1823]
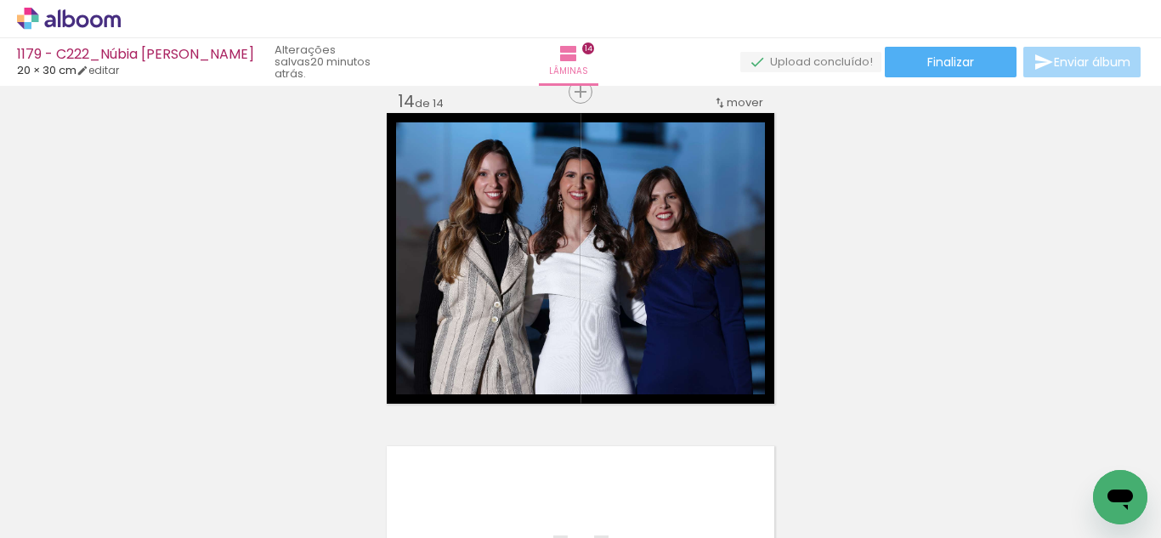
scroll to position [0, 1823]
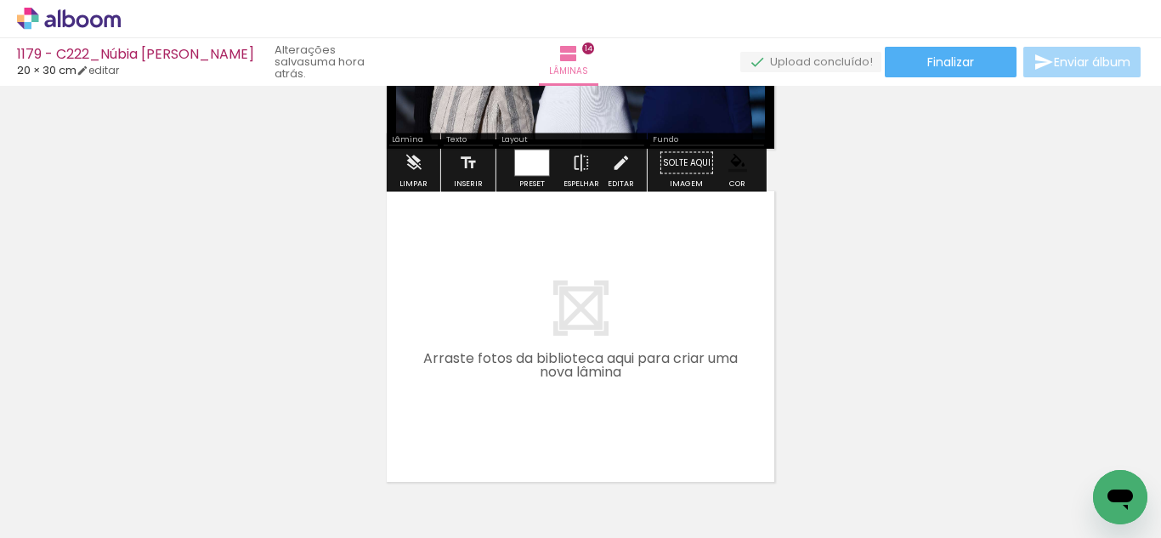
scroll to position [4695, 0]
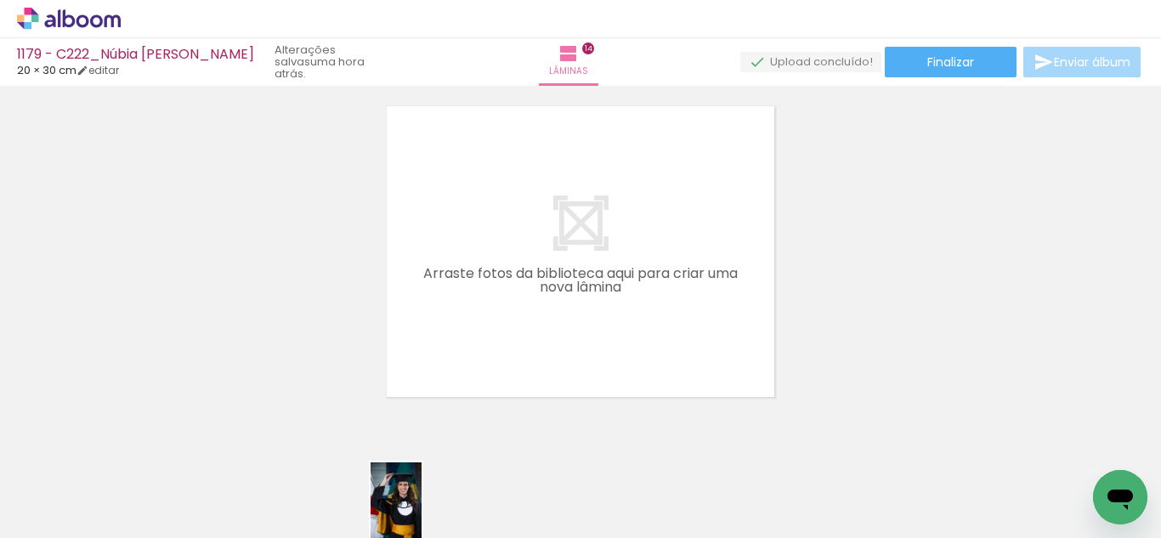
drag, startPoint x: 348, startPoint y: 496, endPoint x: 457, endPoint y: 532, distance: 115.6
click at [0, 0] on slot at bounding box center [0, 0] width 0 height 0
click at [444, 500] on quentale-thumb at bounding box center [406, 481] width 95 height 98
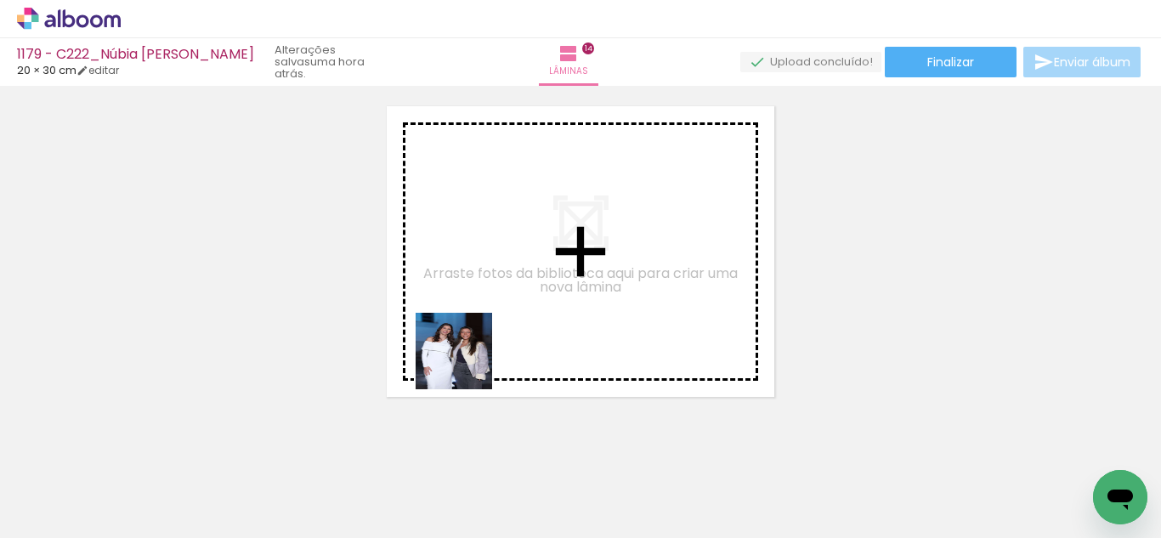
drag, startPoint x: 502, startPoint y: 489, endPoint x: 403, endPoint y: 429, distance: 115.2
click at [448, 312] on quentale-workspace at bounding box center [580, 269] width 1161 height 538
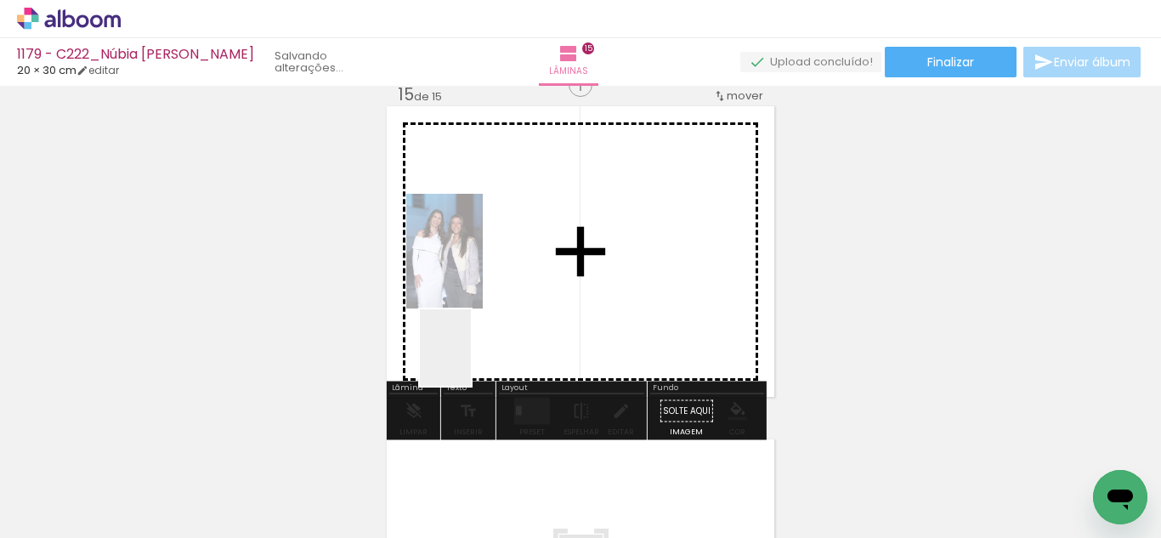
scroll to position [4688, 0]
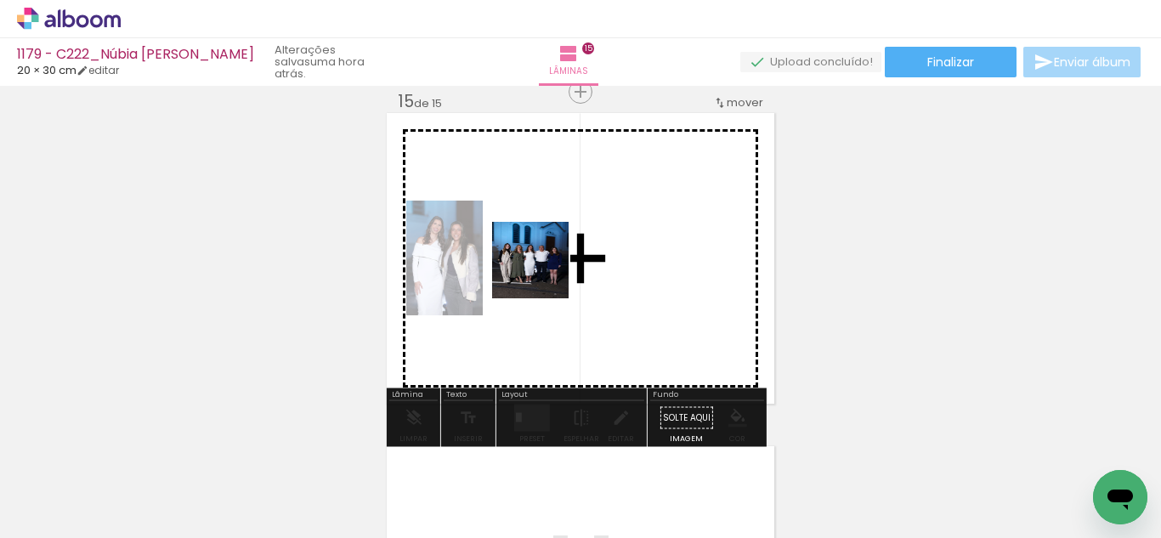
drag, startPoint x: 471, startPoint y: 360, endPoint x: 543, endPoint y: 273, distance: 113.5
click at [543, 273] on quentale-workspace at bounding box center [580, 269] width 1161 height 538
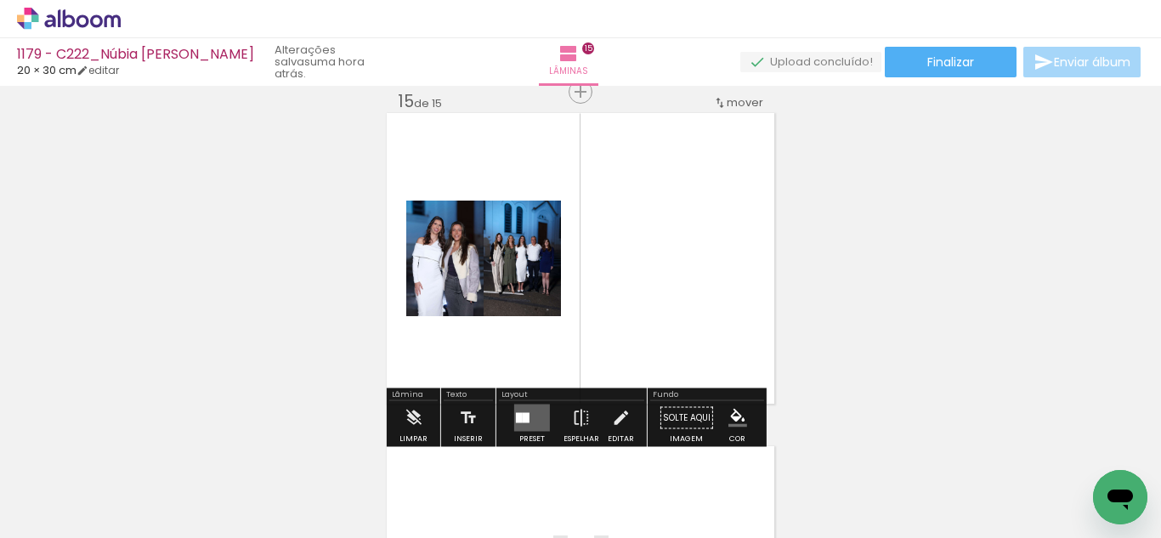
click at [504, 436] on quentale-thumb at bounding box center [501, 481] width 95 height 98
click at [516, 418] on div at bounding box center [519, 418] width 7 height 10
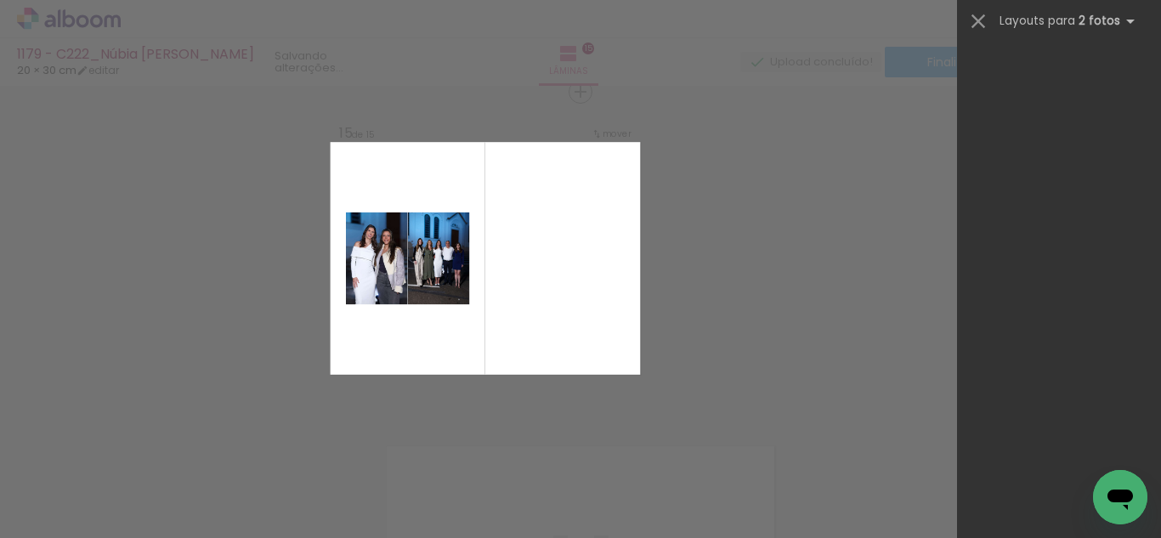
scroll to position [0, 0]
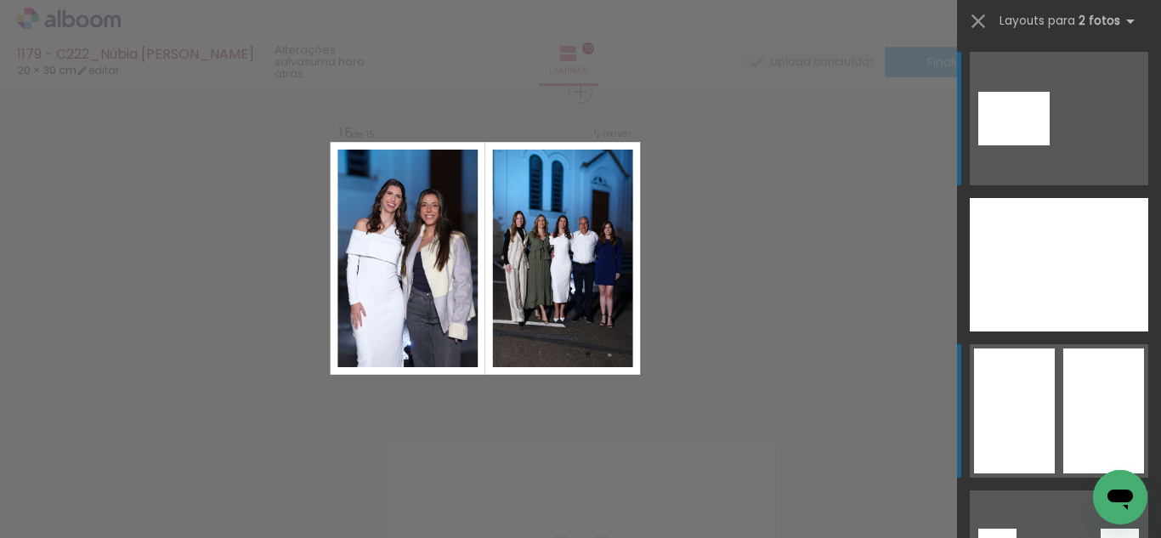
click at [1033, 445] on div at bounding box center [1014, 411] width 81 height 125
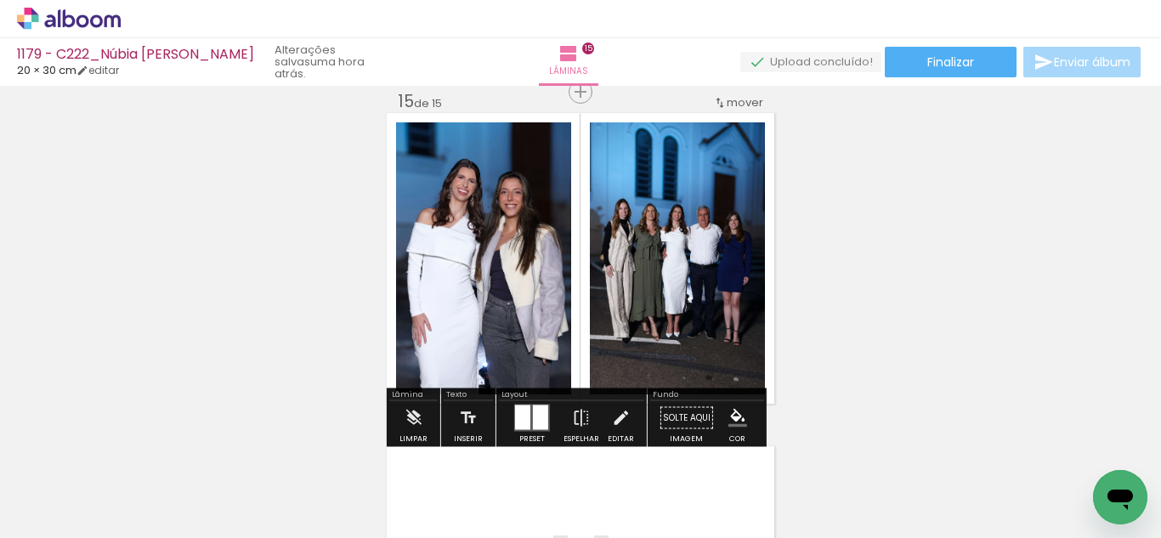
click at [731, 421] on iron-icon "color picker" at bounding box center [738, 418] width 19 height 19
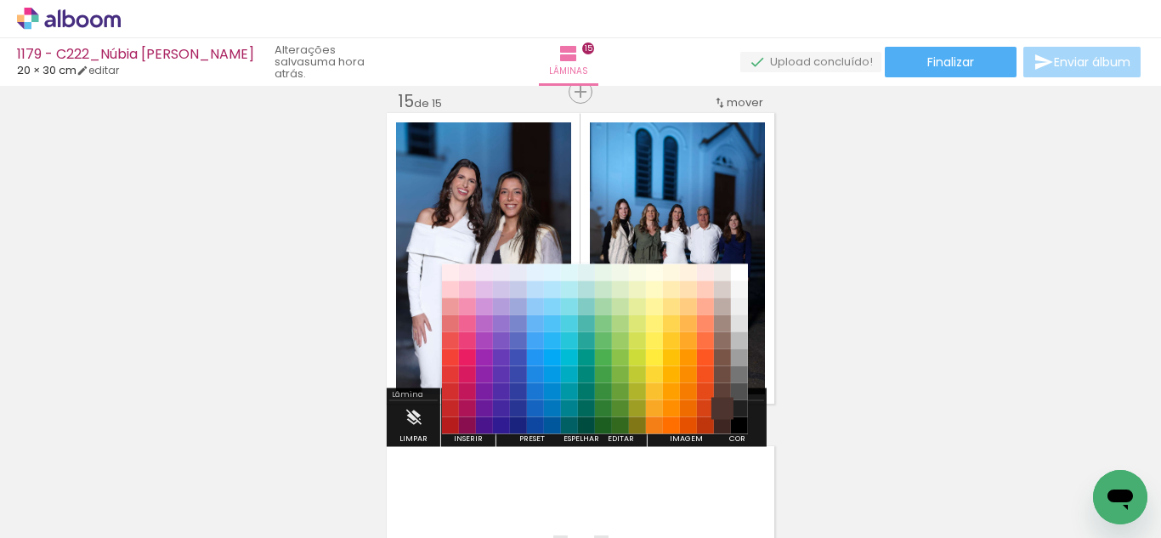
click at [727, 411] on paper-item "#4e342e" at bounding box center [722, 408] width 17 height 17
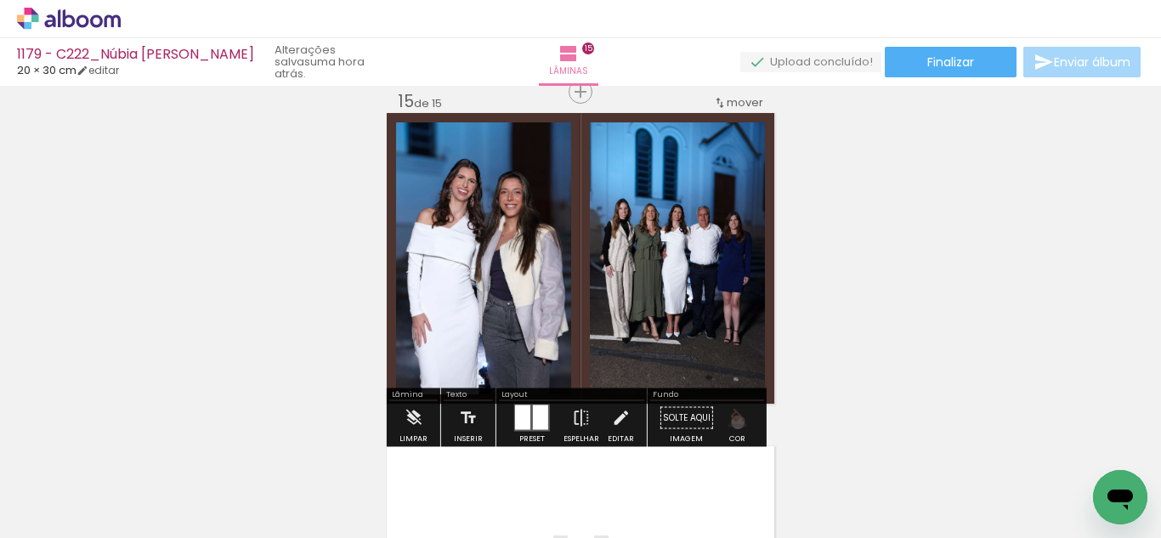
click at [730, 424] on iron-icon "color picker" at bounding box center [738, 418] width 19 height 19
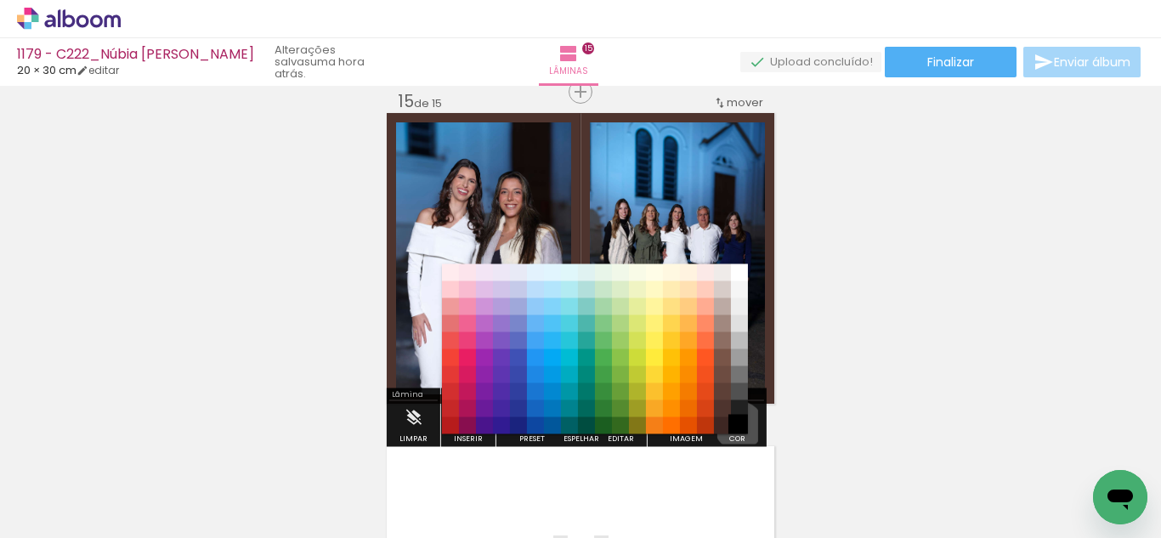
click at [733, 426] on paper-item "#000000" at bounding box center [739, 425] width 17 height 17
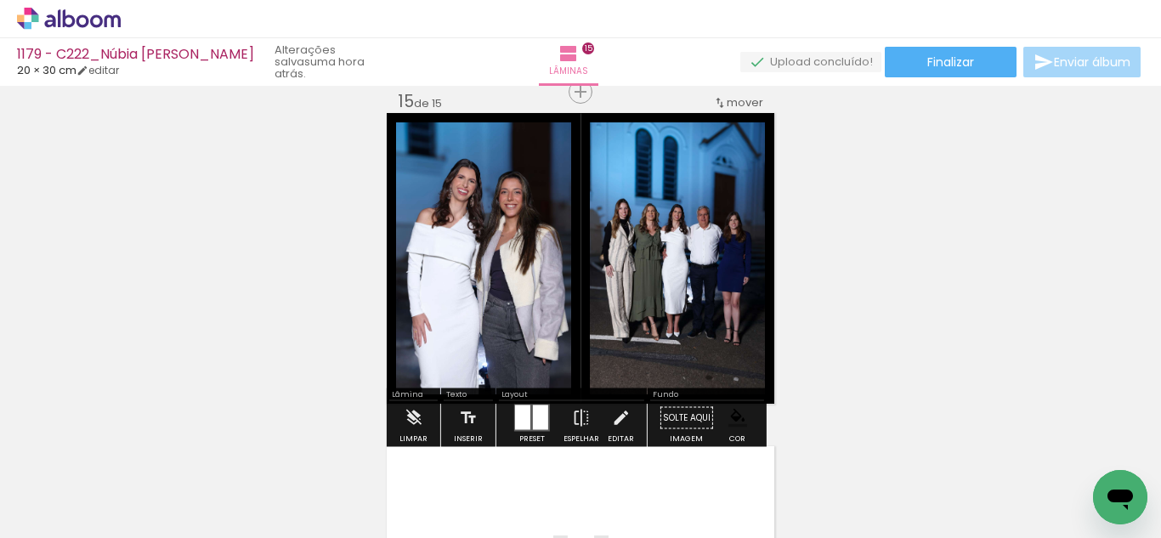
scroll to position [4686, 0]
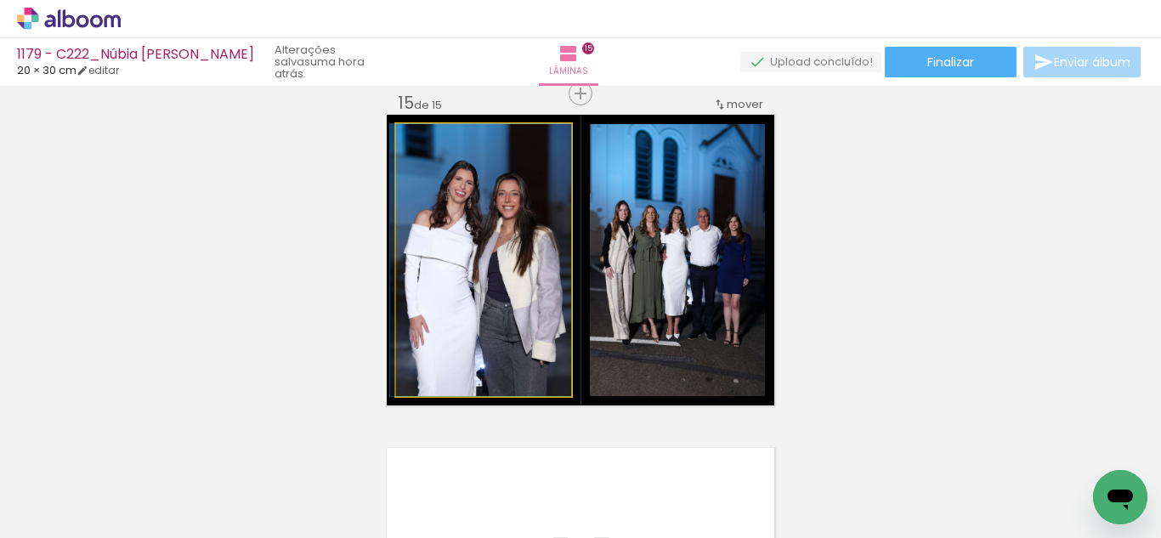
drag, startPoint x: 555, startPoint y: 281, endPoint x: 515, endPoint y: 283, distance: 40.0
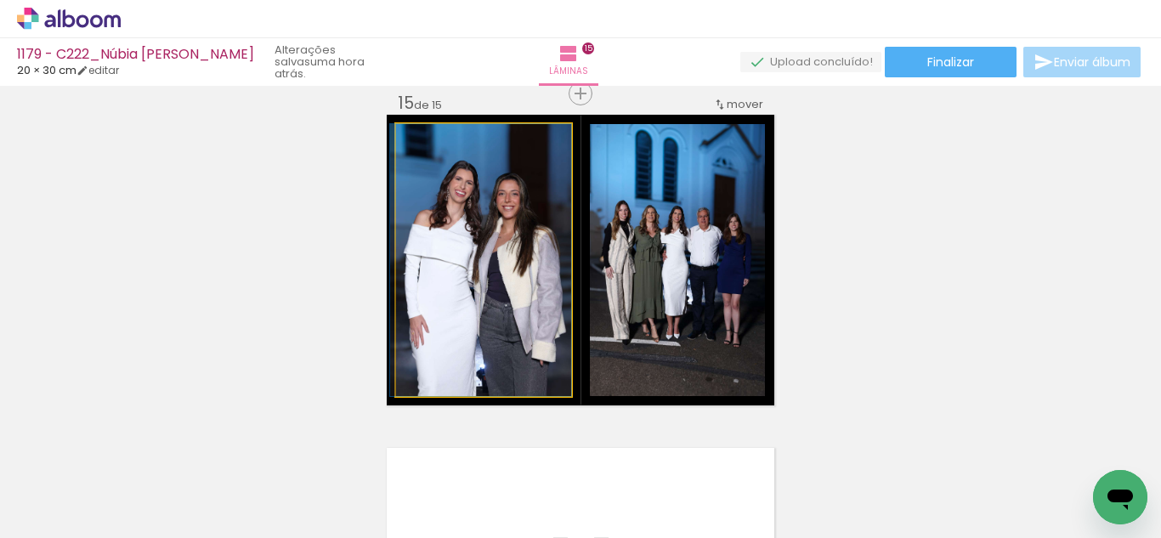
click at [559, 234] on quentale-photo at bounding box center [483, 260] width 175 height 272
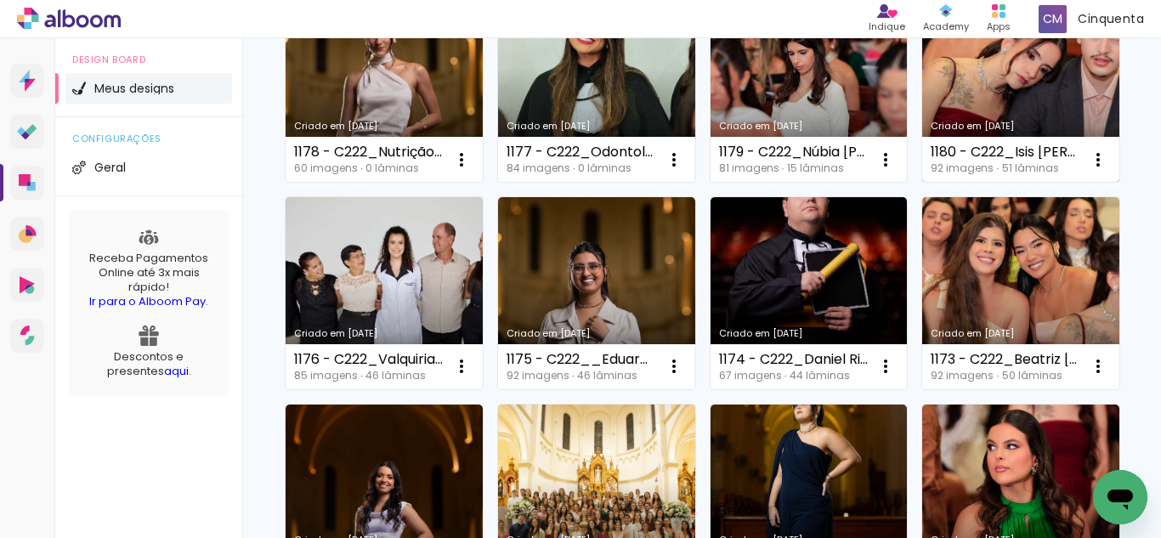
scroll to position [595, 0]
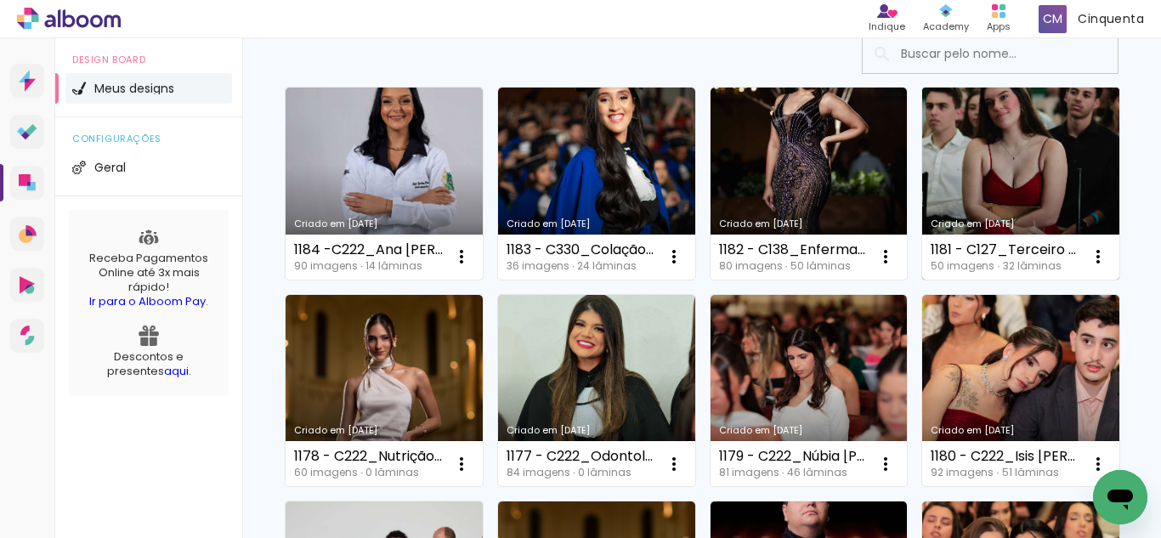
scroll to position [340, 0]
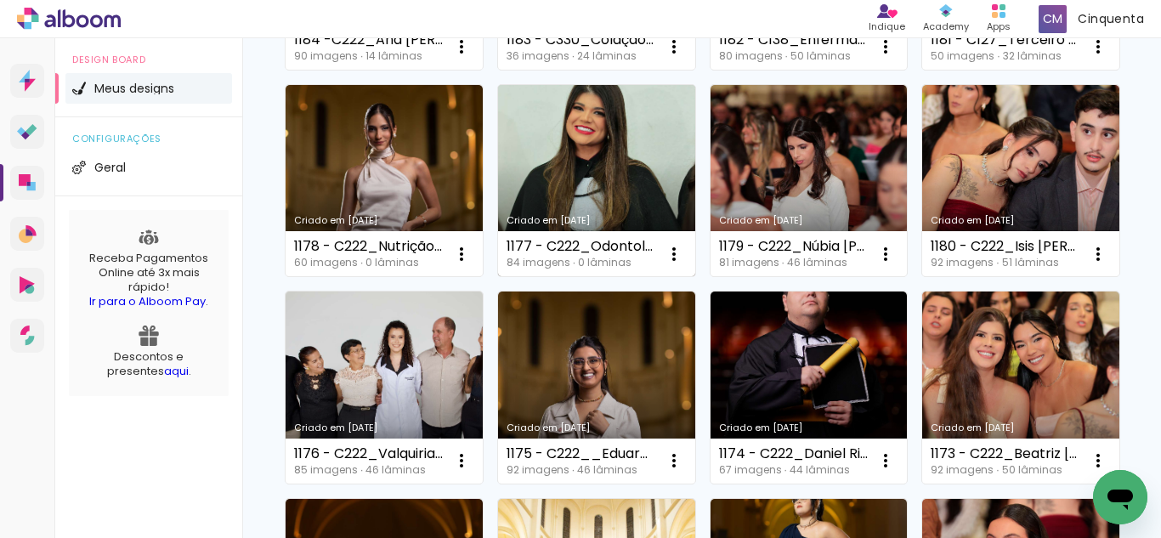
click at [695, 188] on link "Criado em [DATE]" at bounding box center [596, 181] width 197 height 192
